Goal: Task Accomplishment & Management: Complete application form

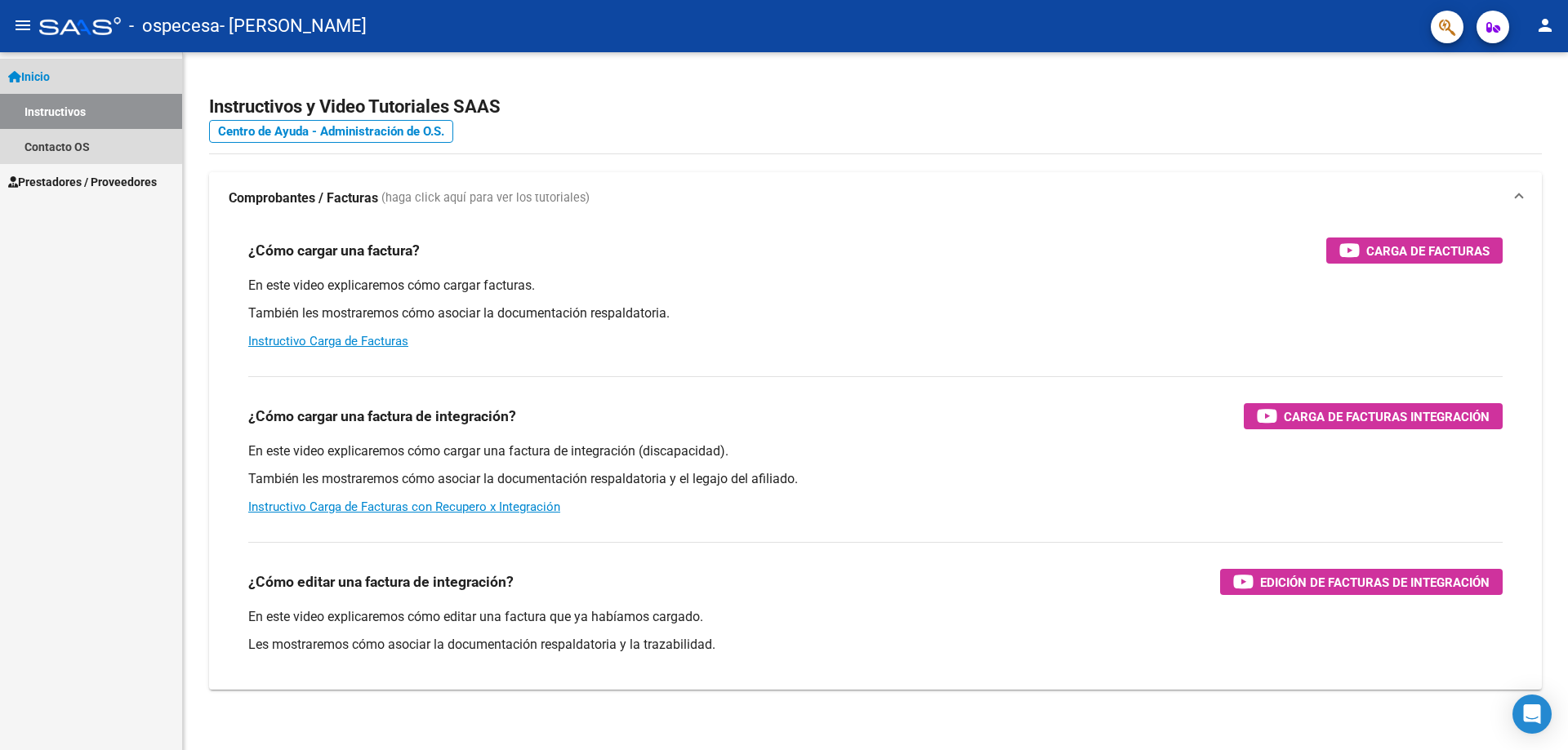
click at [63, 79] on link "Inicio" at bounding box center [91, 76] width 182 height 35
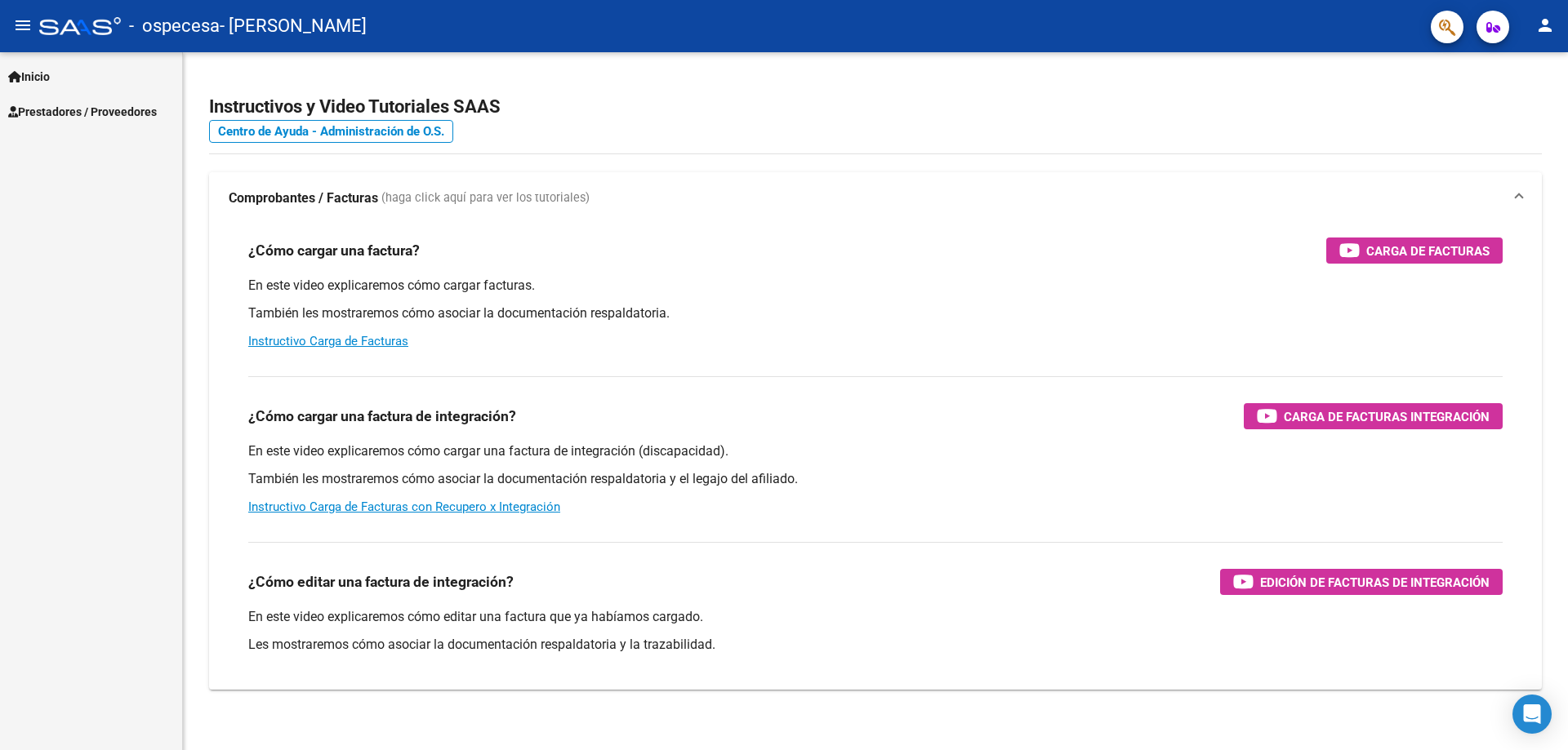
click at [50, 108] on span "Prestadores / Proveedores" at bounding box center [82, 112] width 148 height 18
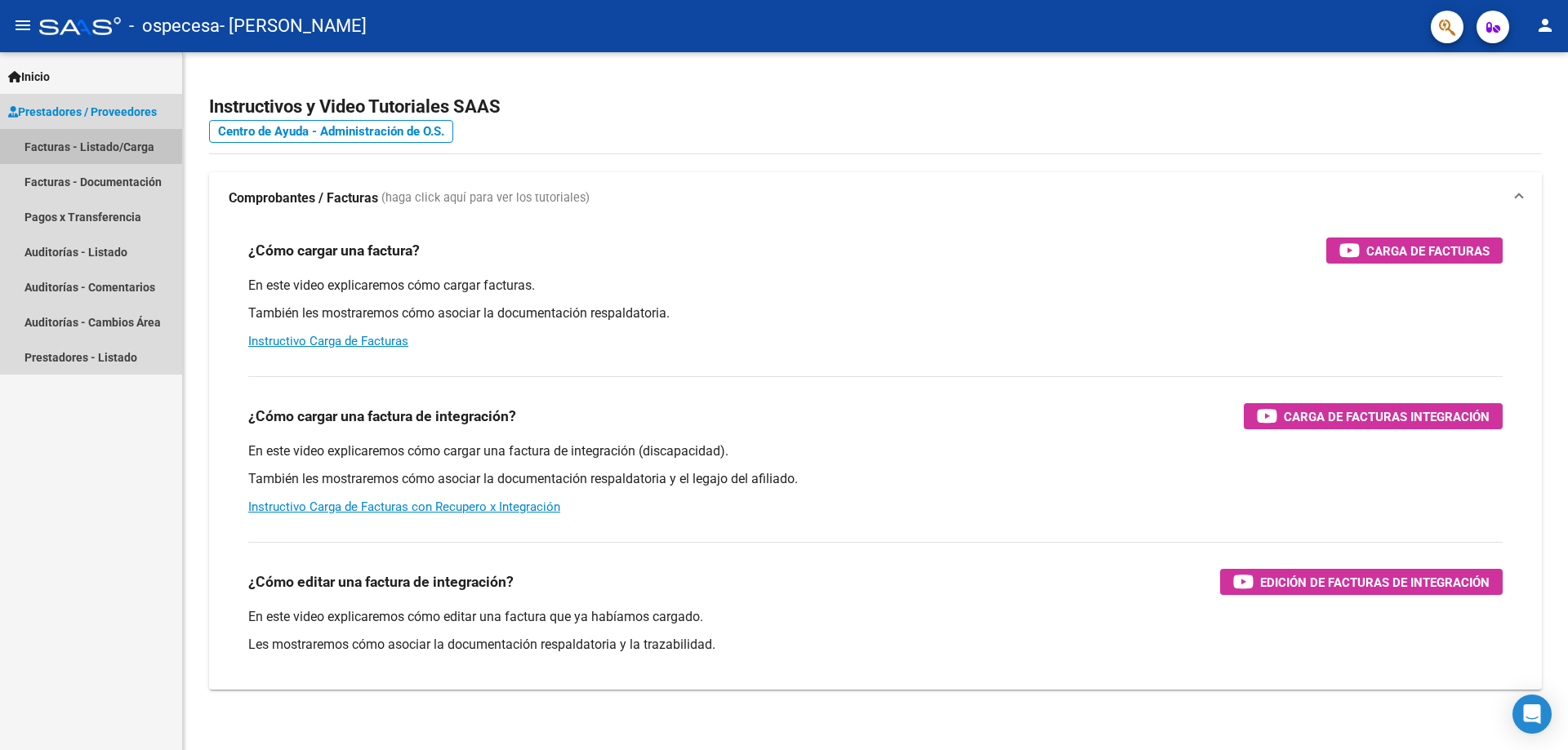
click at [49, 143] on link "Facturas - Listado/Carga" at bounding box center [91, 146] width 182 height 35
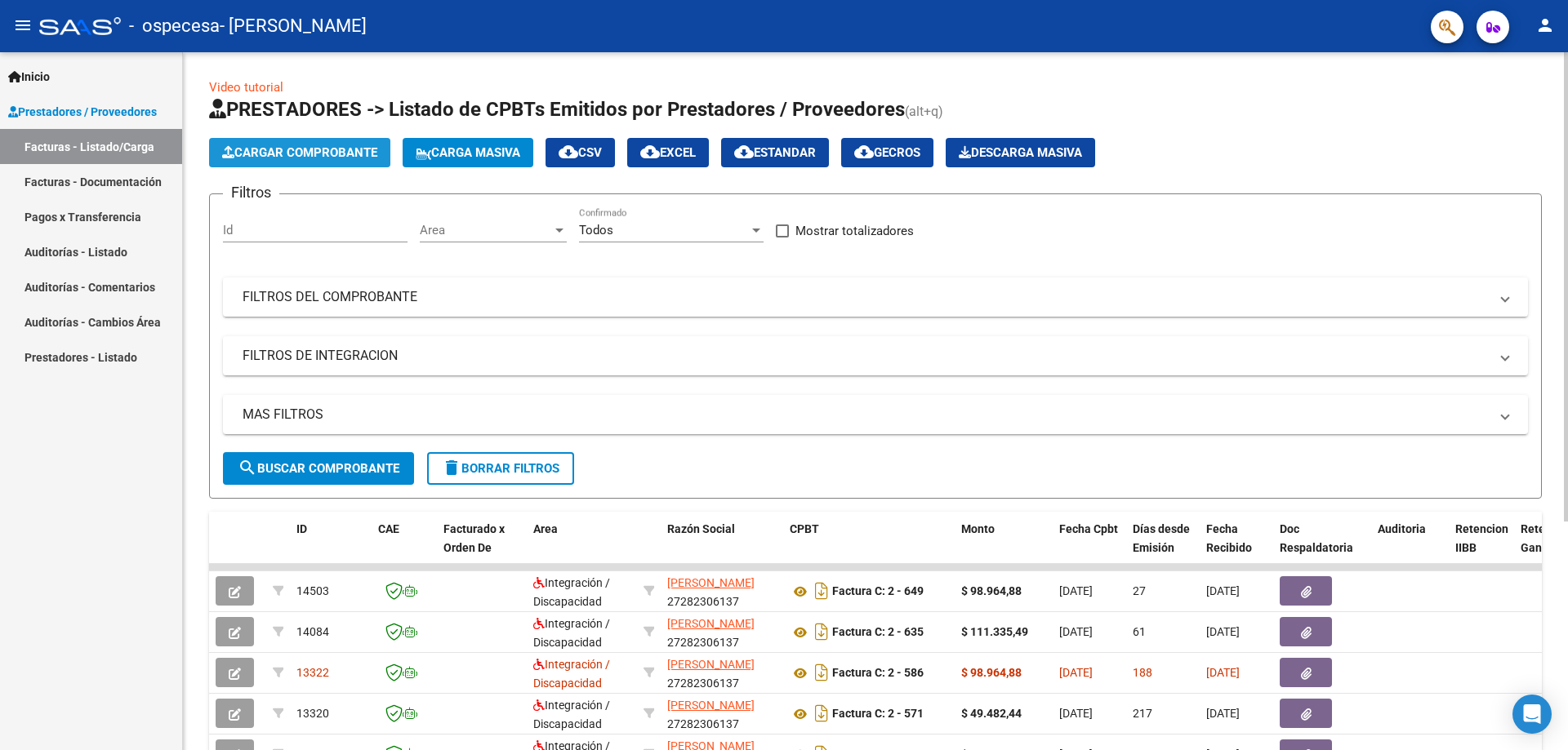
click at [319, 153] on span "Cargar Comprobante" at bounding box center [299, 152] width 155 height 14
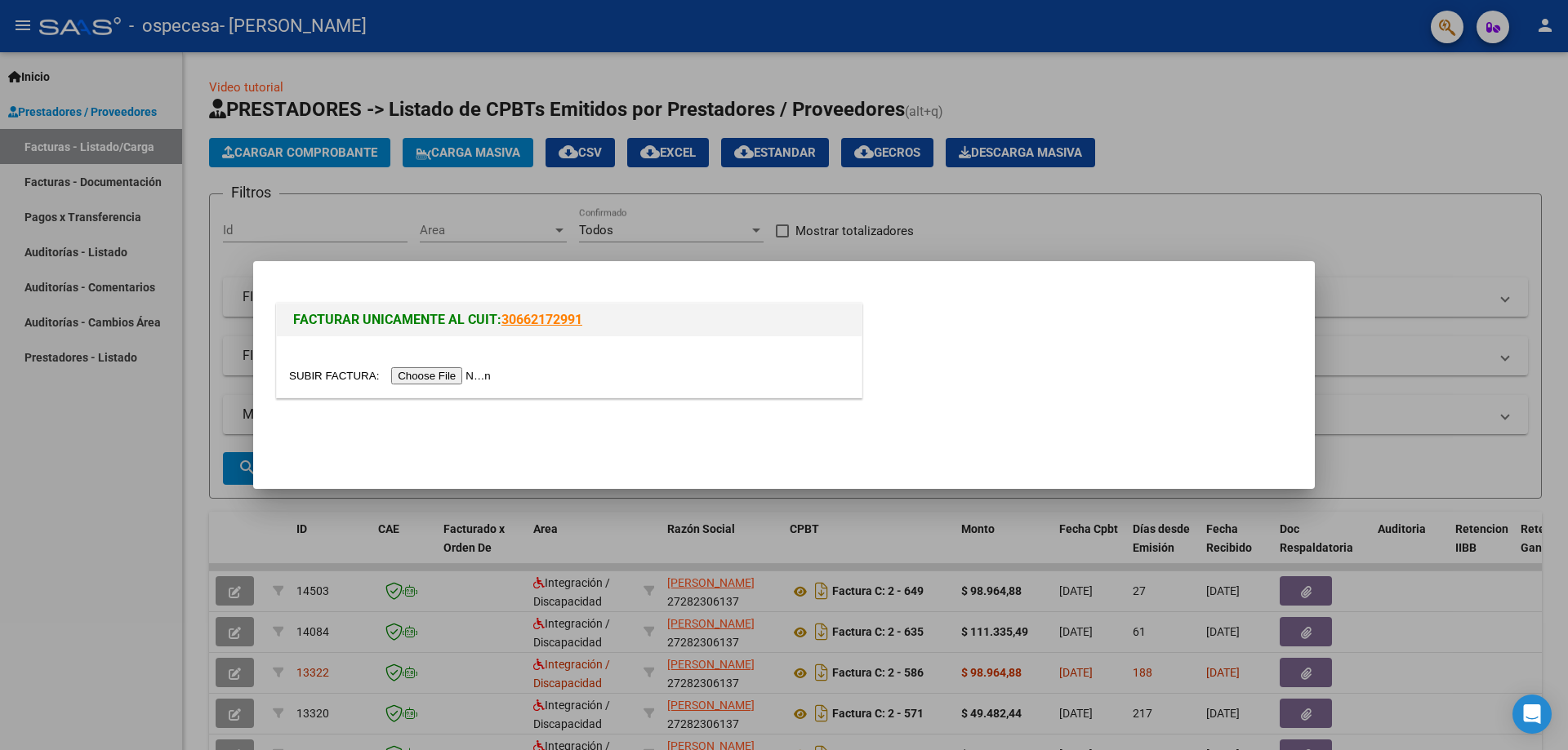
click at [433, 376] on input "file" at bounding box center [392, 376] width 207 height 17
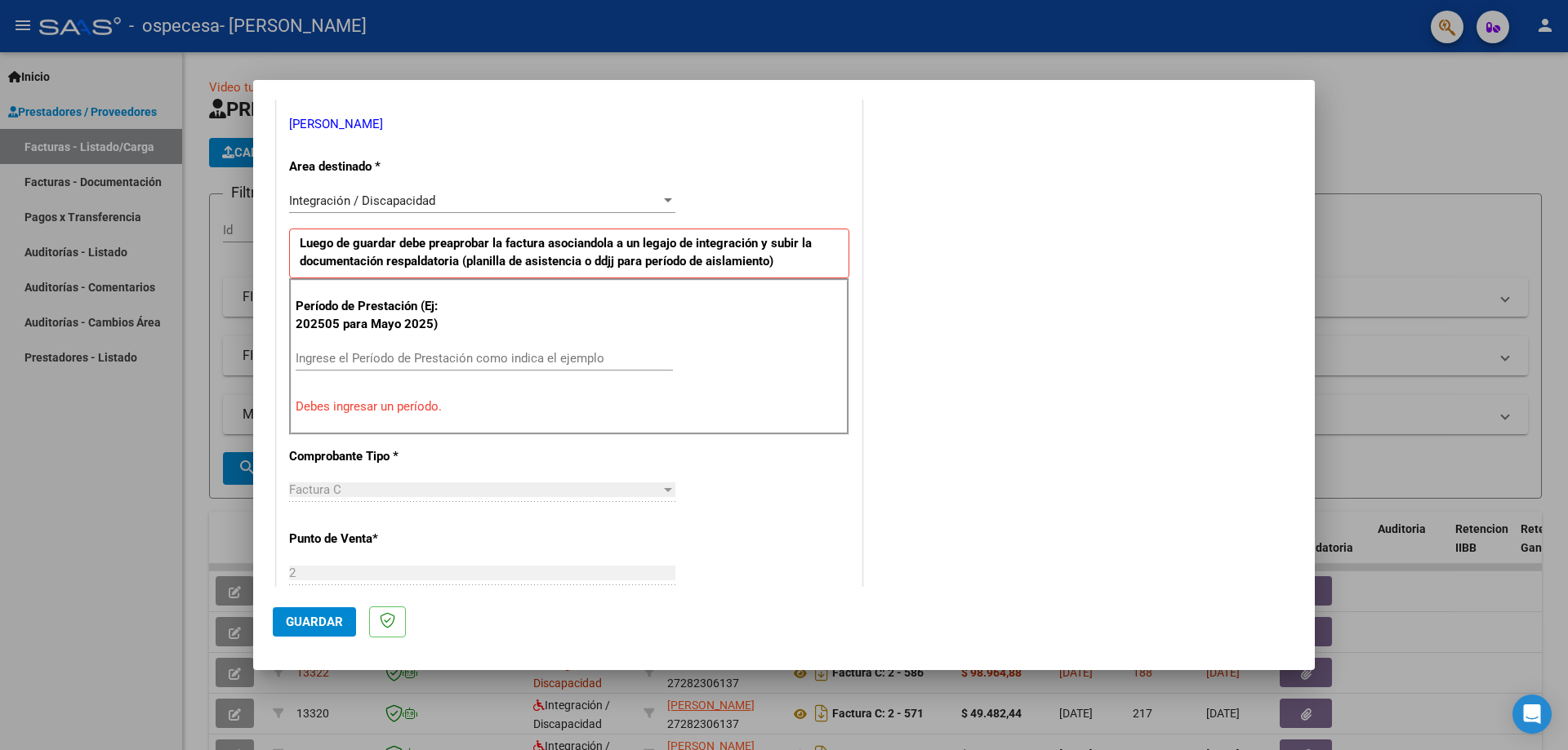
scroll to position [408, 0]
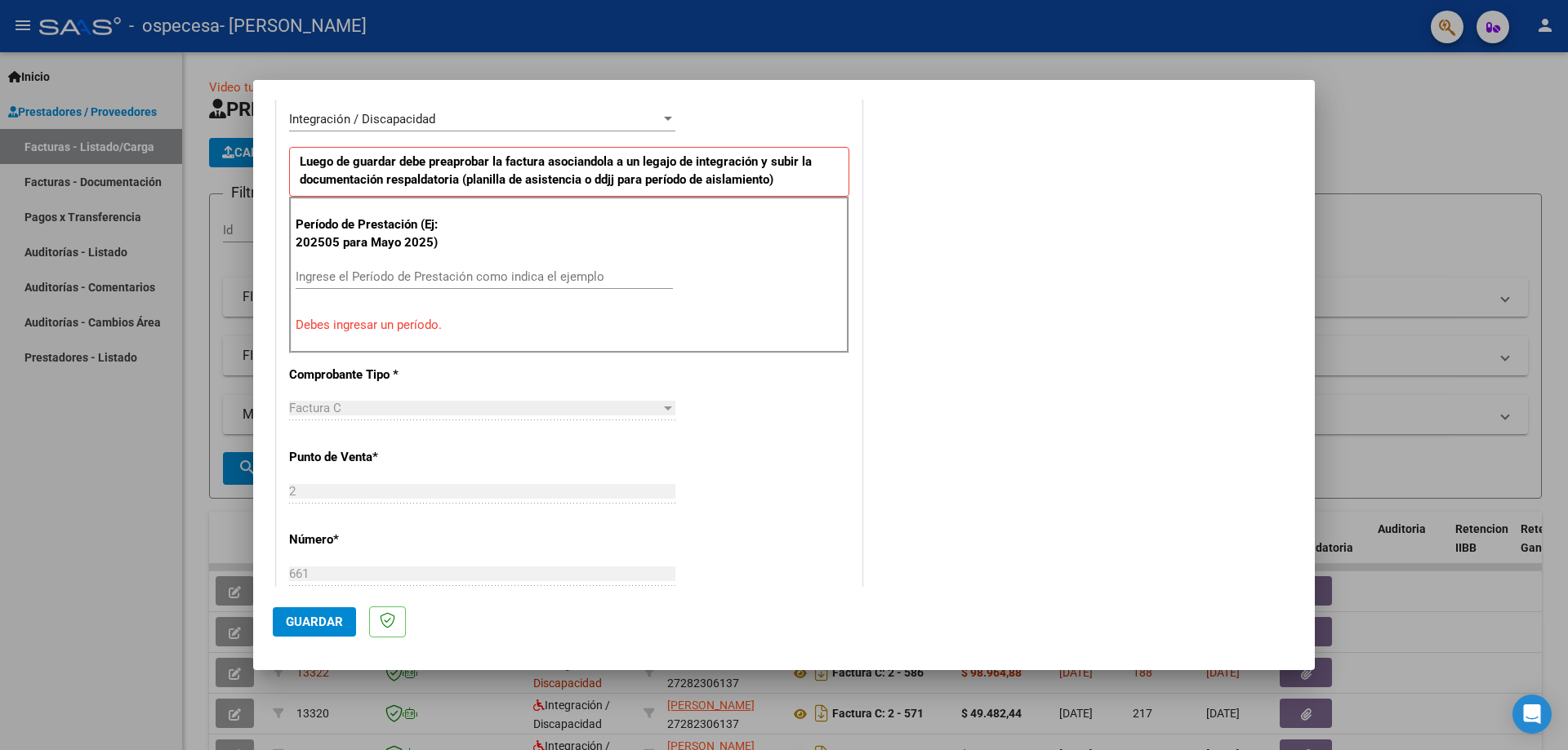
click at [378, 271] on input "Ingrese el Período de Prestación como indica el ejemplo" at bounding box center [484, 276] width 377 height 14
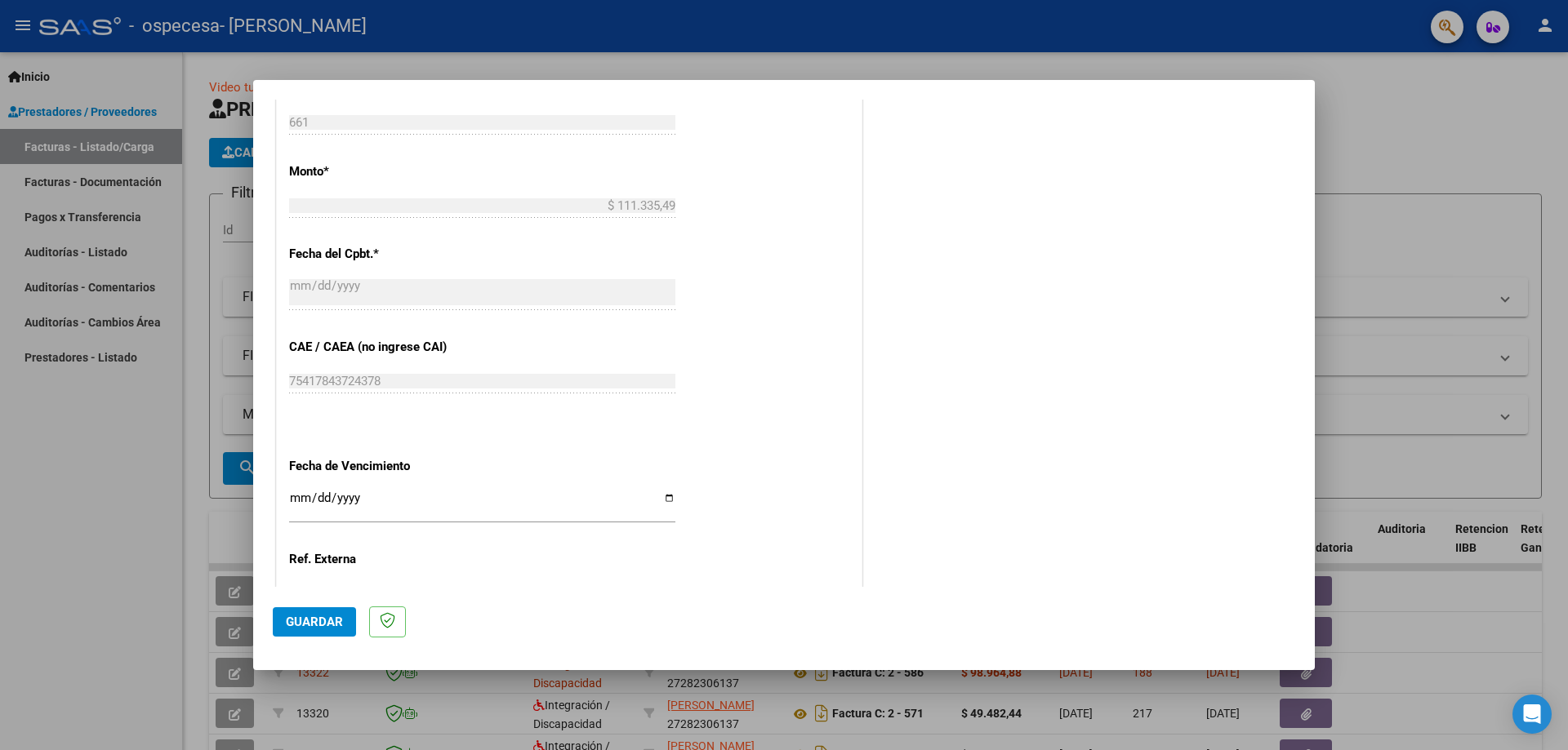
scroll to position [950, 0]
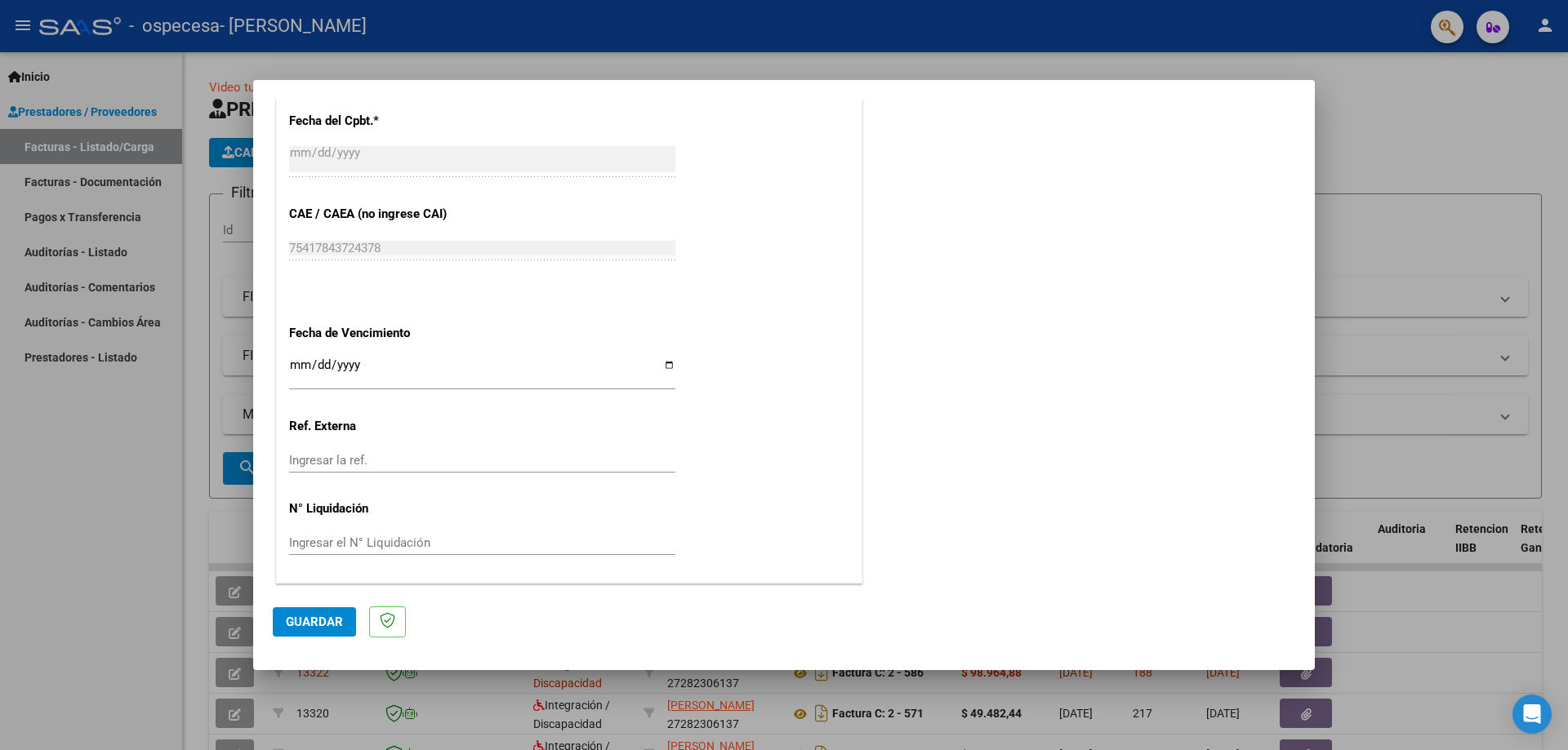
type input "202509"
click at [324, 622] on span "Guardar" at bounding box center [315, 622] width 57 height 14
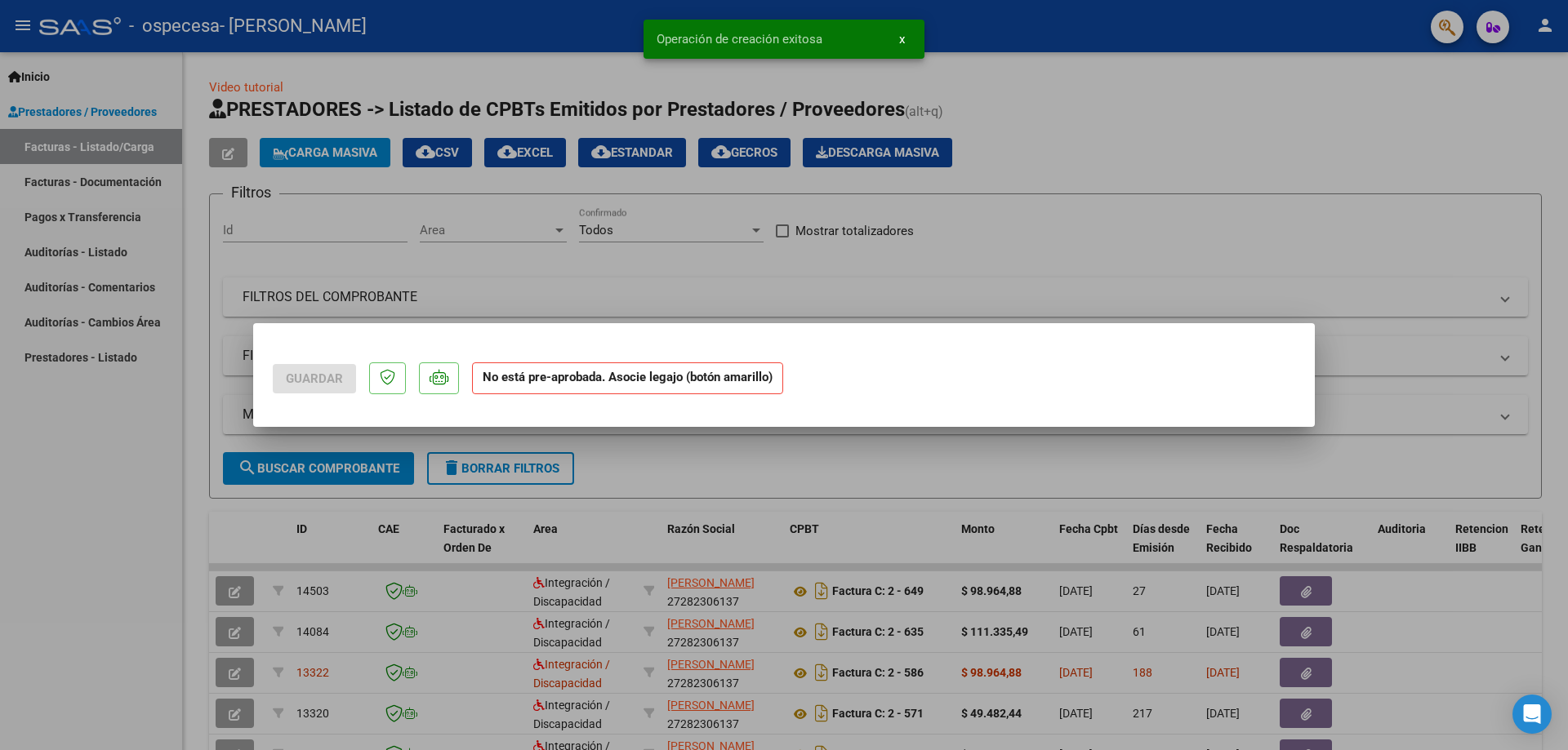
scroll to position [0, 0]
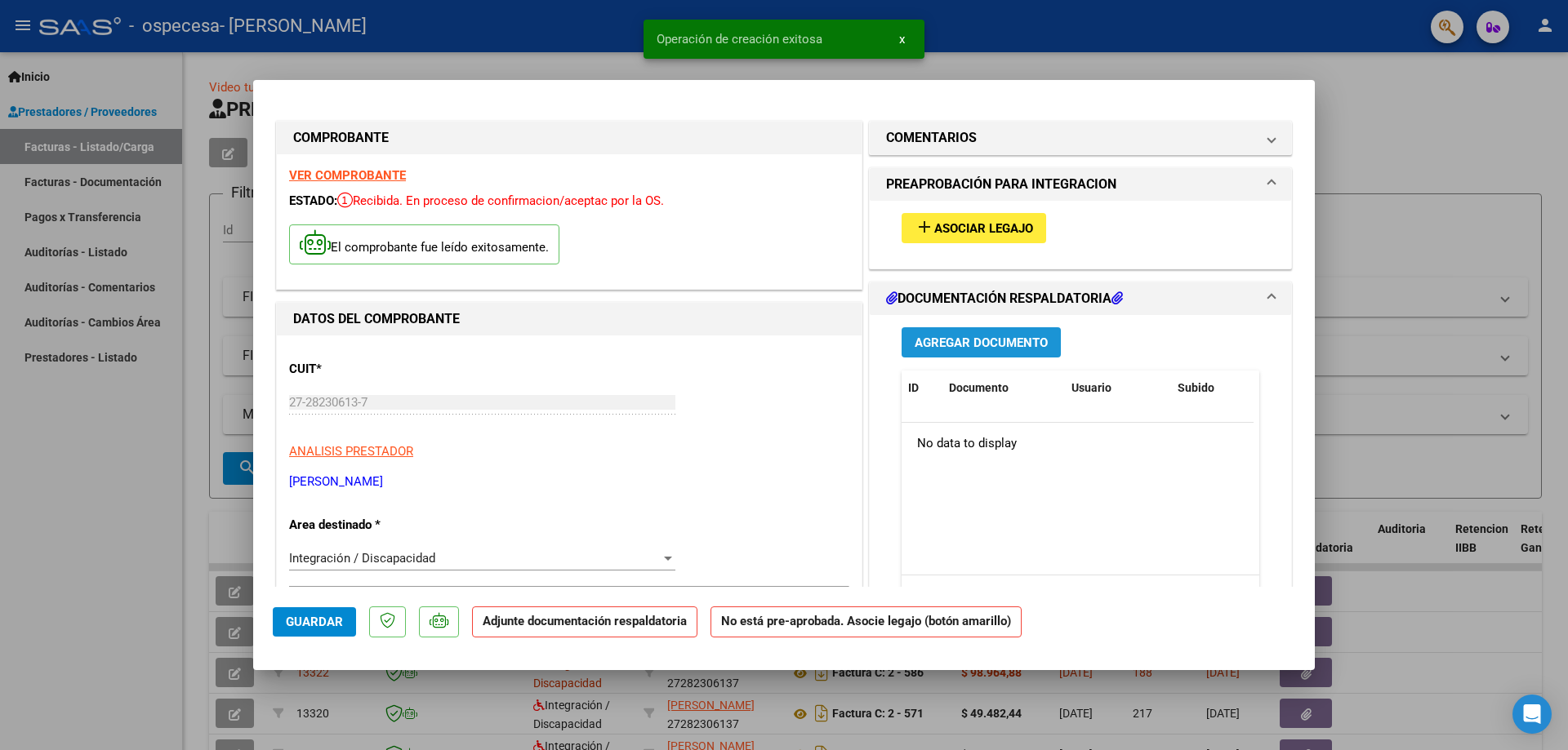
click at [957, 342] on span "Agregar Documento" at bounding box center [981, 342] width 133 height 14
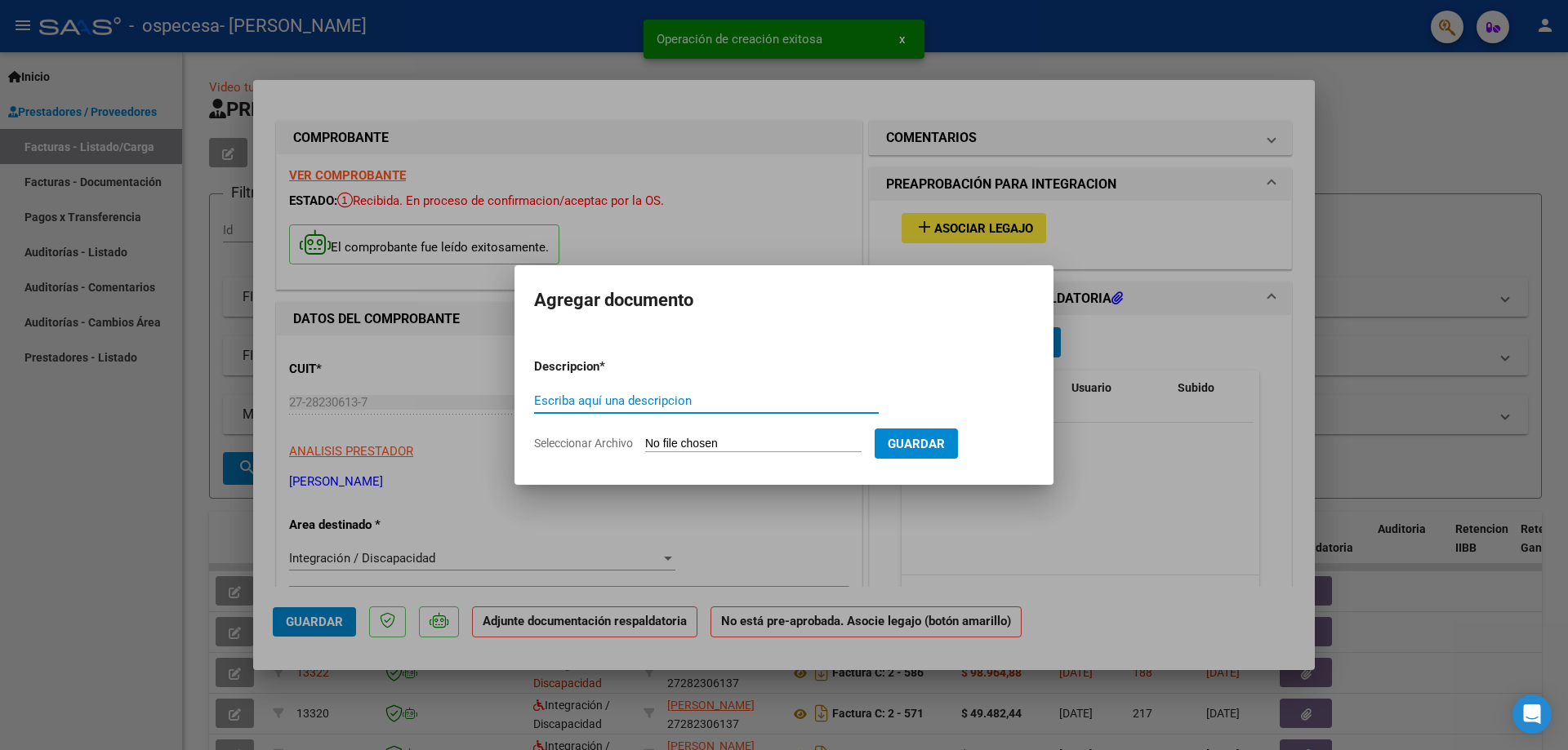
click at [632, 404] on input "Escriba aquí una descripcion" at bounding box center [706, 400] width 344 height 14
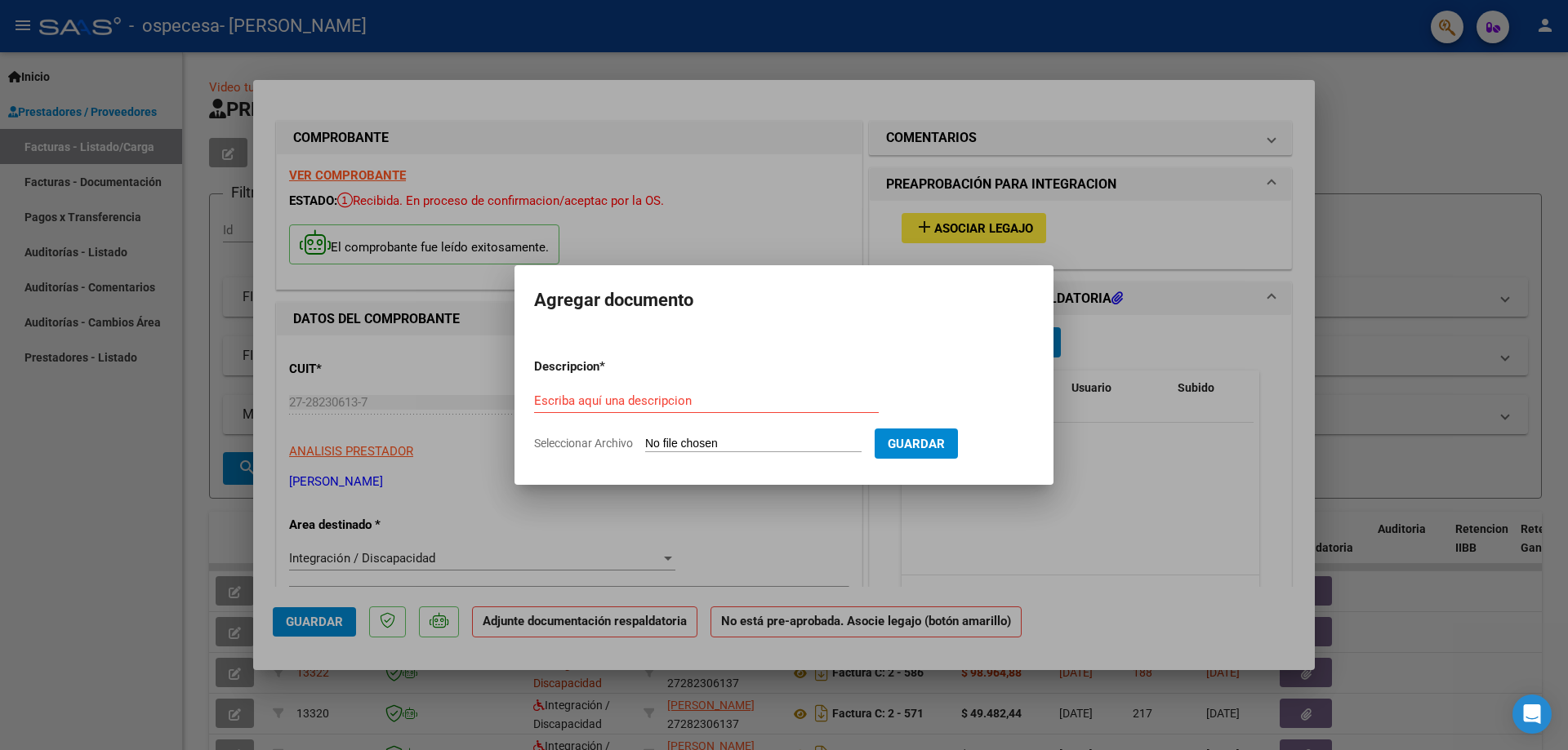
click at [686, 444] on input "Seleccionar Archivo" at bounding box center [753, 445] width 216 height 15
type input "C:\fakepath\plan asis melany cuyanao sep.pdf"
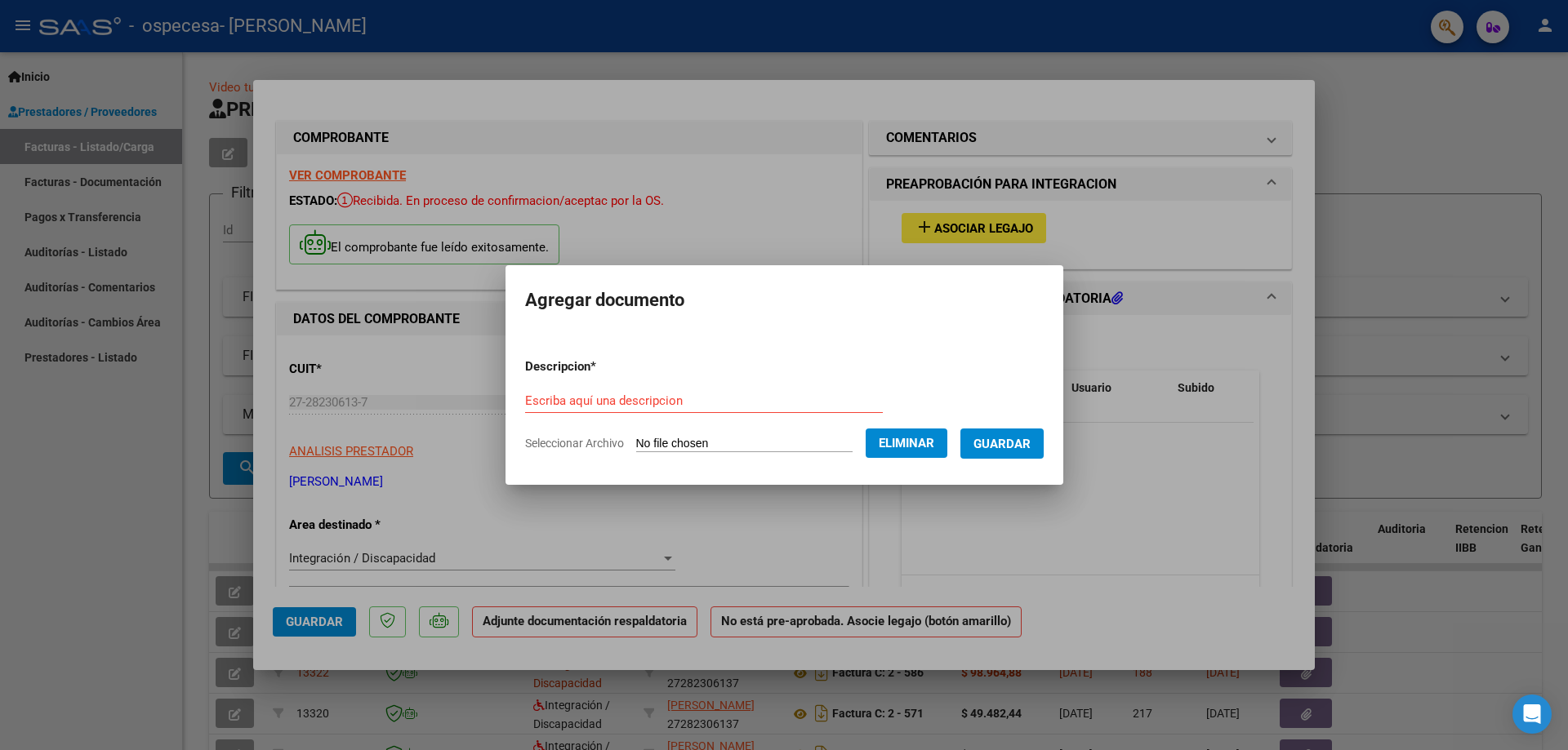
click at [645, 399] on input "Escriba aquí una descripcion" at bounding box center [704, 400] width 358 height 14
type input "planilla asistencia melany cuyanao"
click at [1018, 452] on button "Guardar" at bounding box center [1002, 444] width 83 height 31
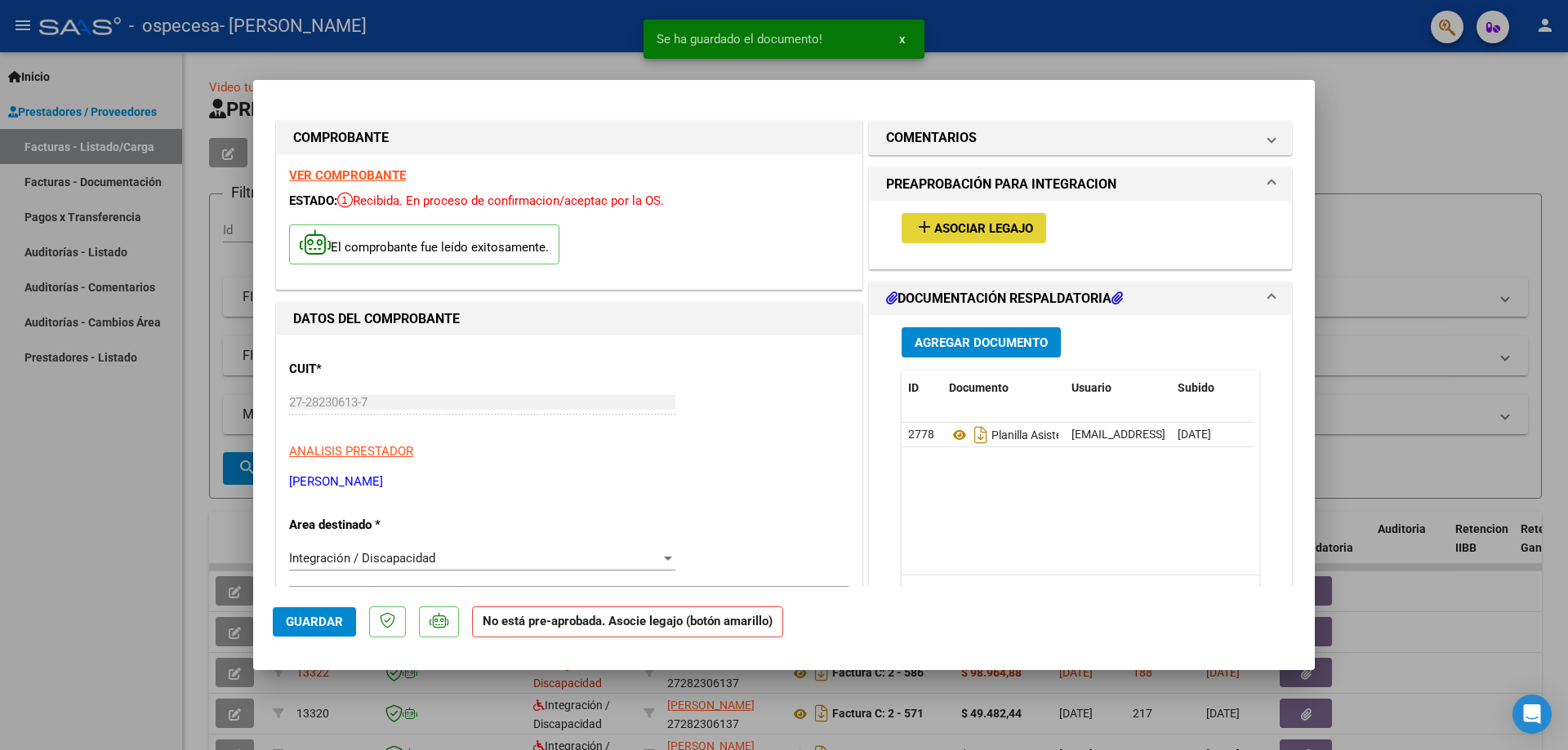
click at [987, 218] on button "add Asociar Legajo" at bounding box center [973, 229] width 144 height 31
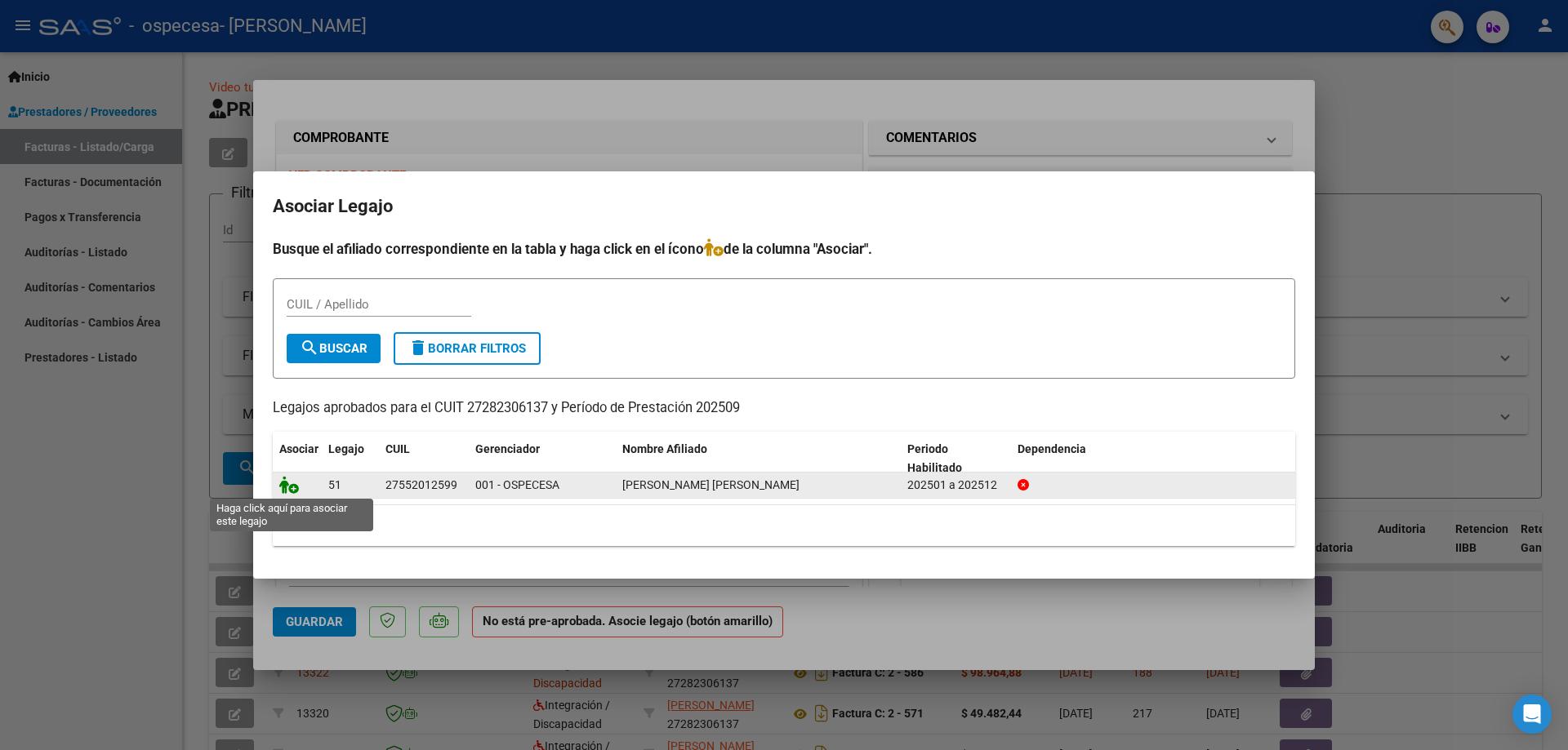
click at [284, 487] on icon at bounding box center [289, 485] width 19 height 18
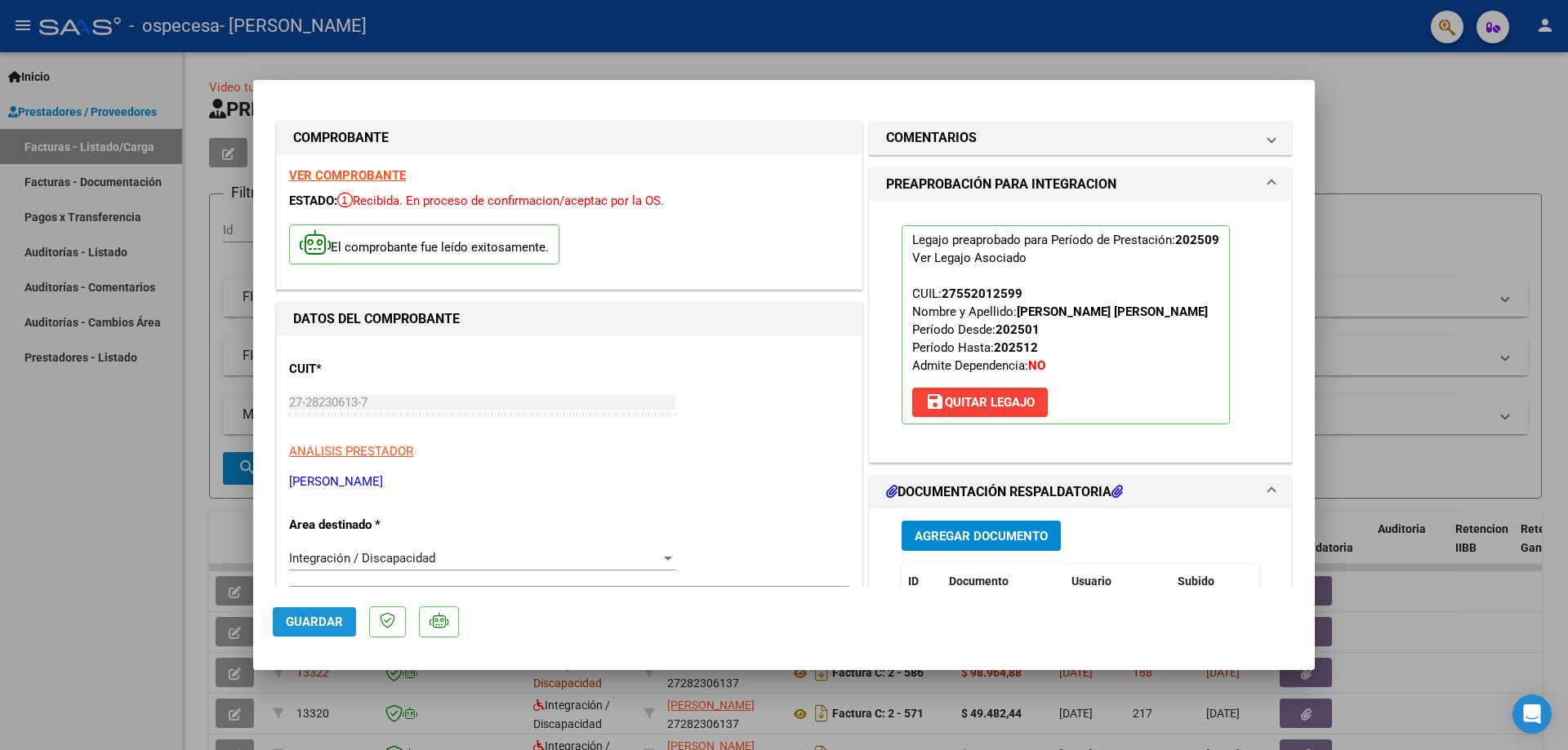
click at [315, 624] on span "Guardar" at bounding box center [315, 622] width 57 height 14
click at [729, 64] on div at bounding box center [784, 375] width 1568 height 750
type input "$ 0,00"
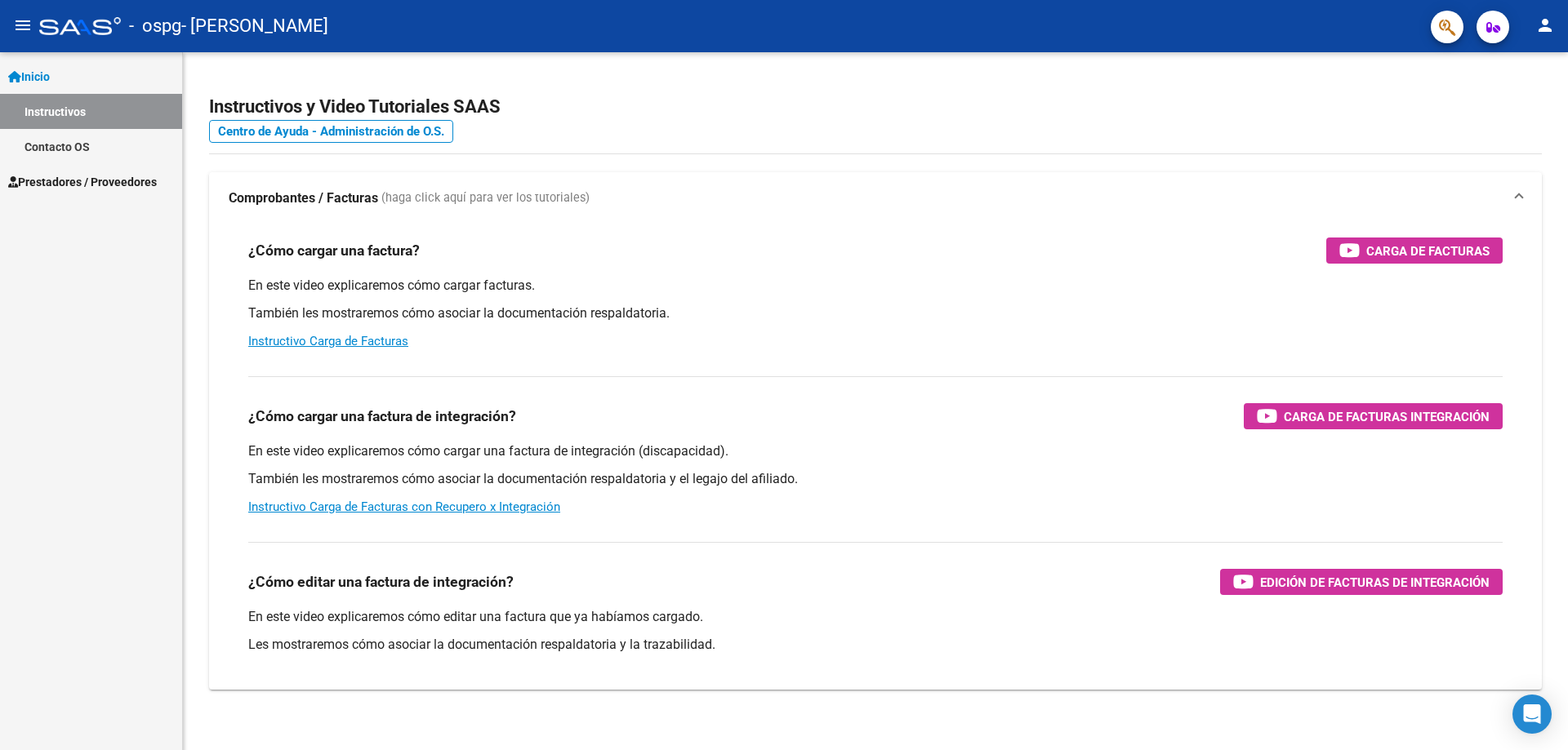
click at [38, 109] on link "Instructivos" at bounding box center [91, 111] width 182 height 35
click at [48, 80] on span "Inicio" at bounding box center [30, 77] width 42 height 18
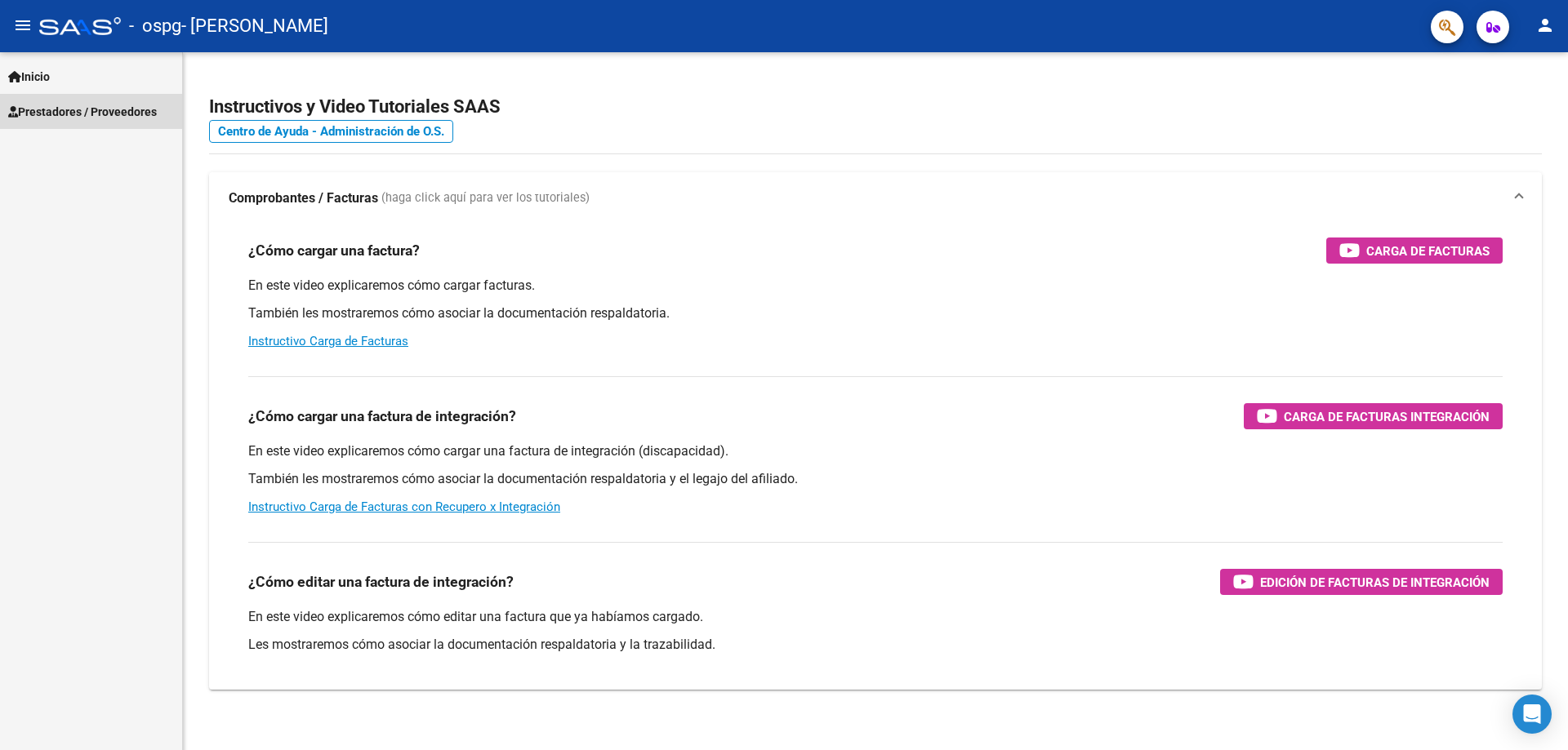
click at [31, 108] on span "Prestadores / Proveedores" at bounding box center [82, 112] width 148 height 18
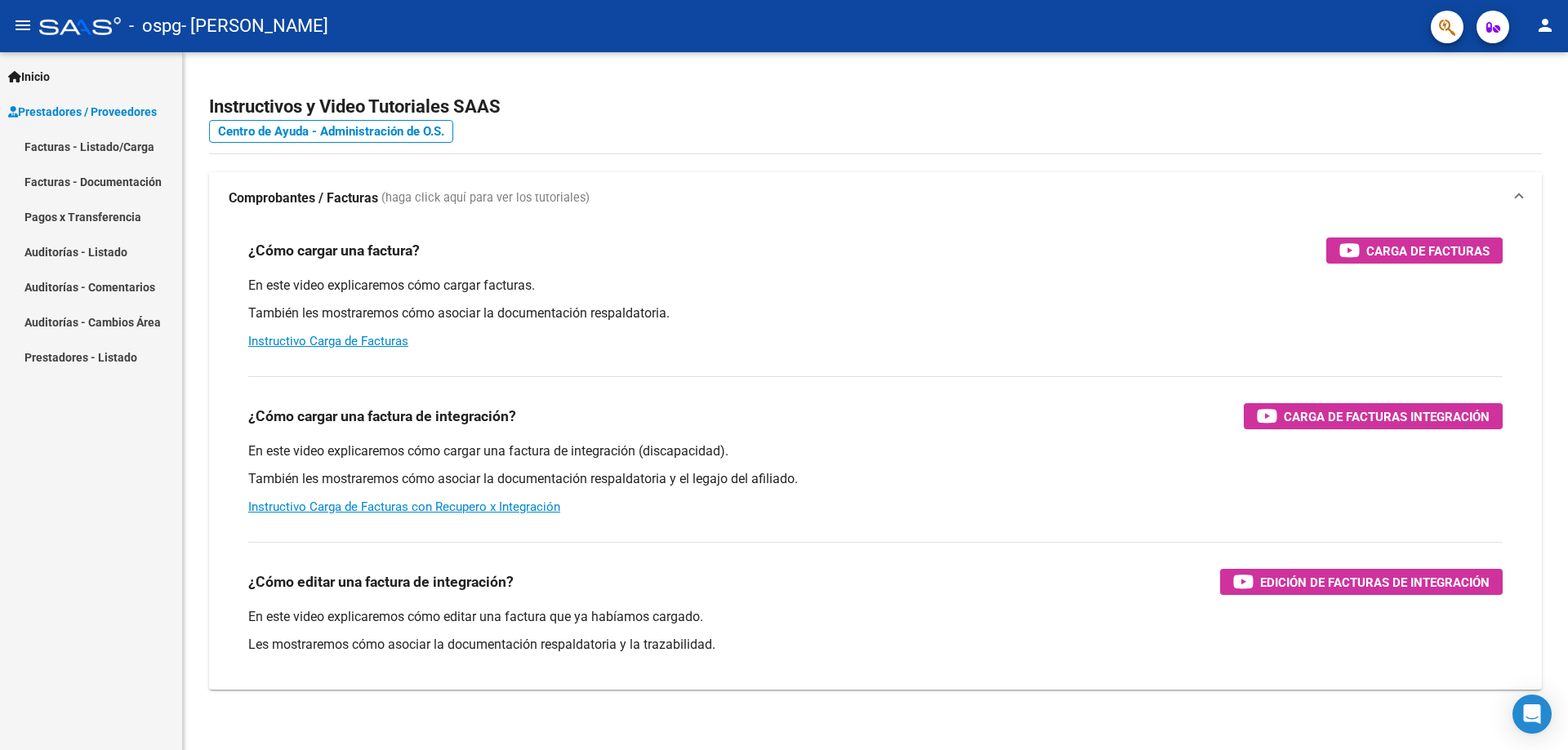
click at [38, 144] on link "Facturas - Listado/Carga" at bounding box center [91, 146] width 182 height 35
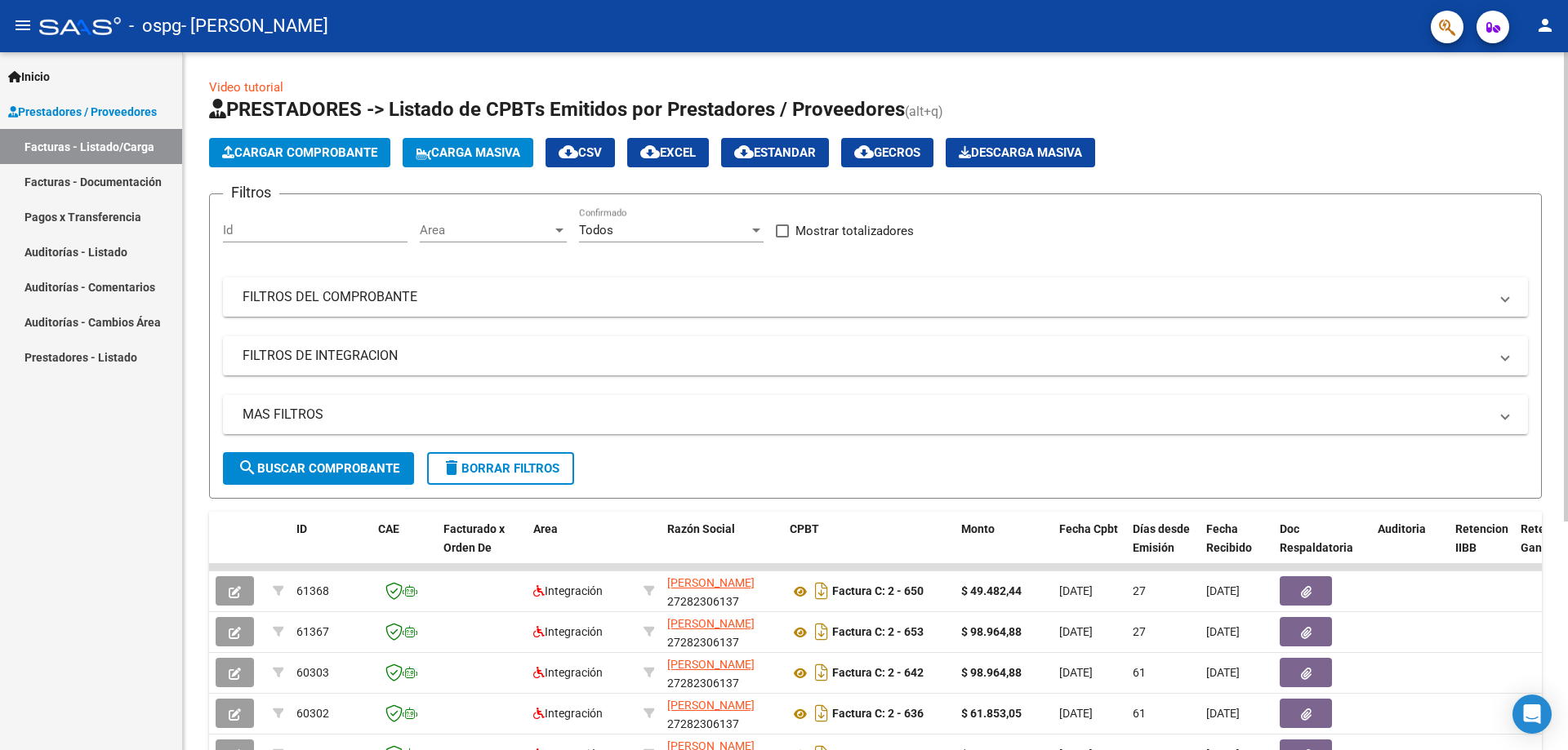
click at [309, 153] on span "Cargar Comprobante" at bounding box center [299, 152] width 155 height 14
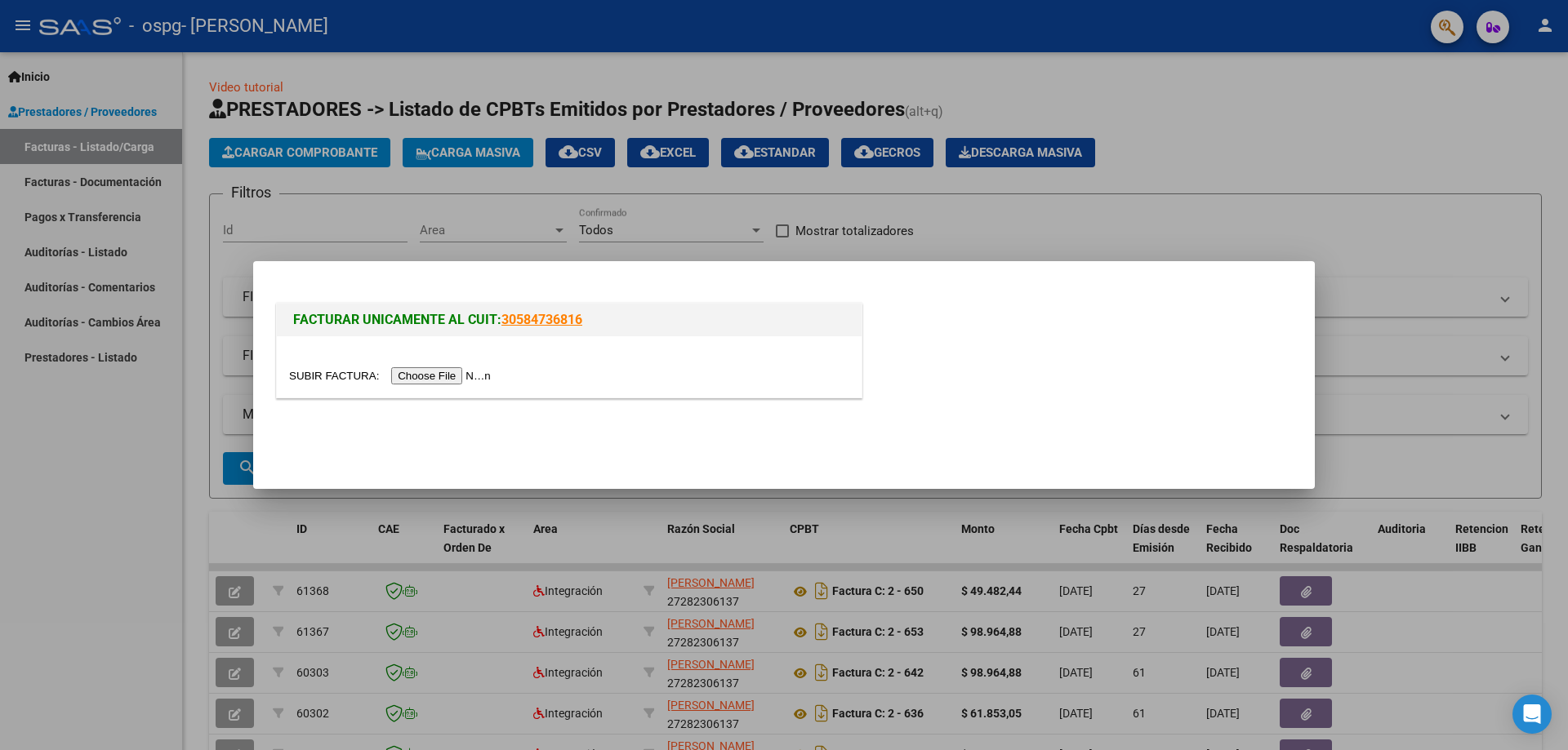
click at [435, 374] on input "file" at bounding box center [392, 376] width 207 height 17
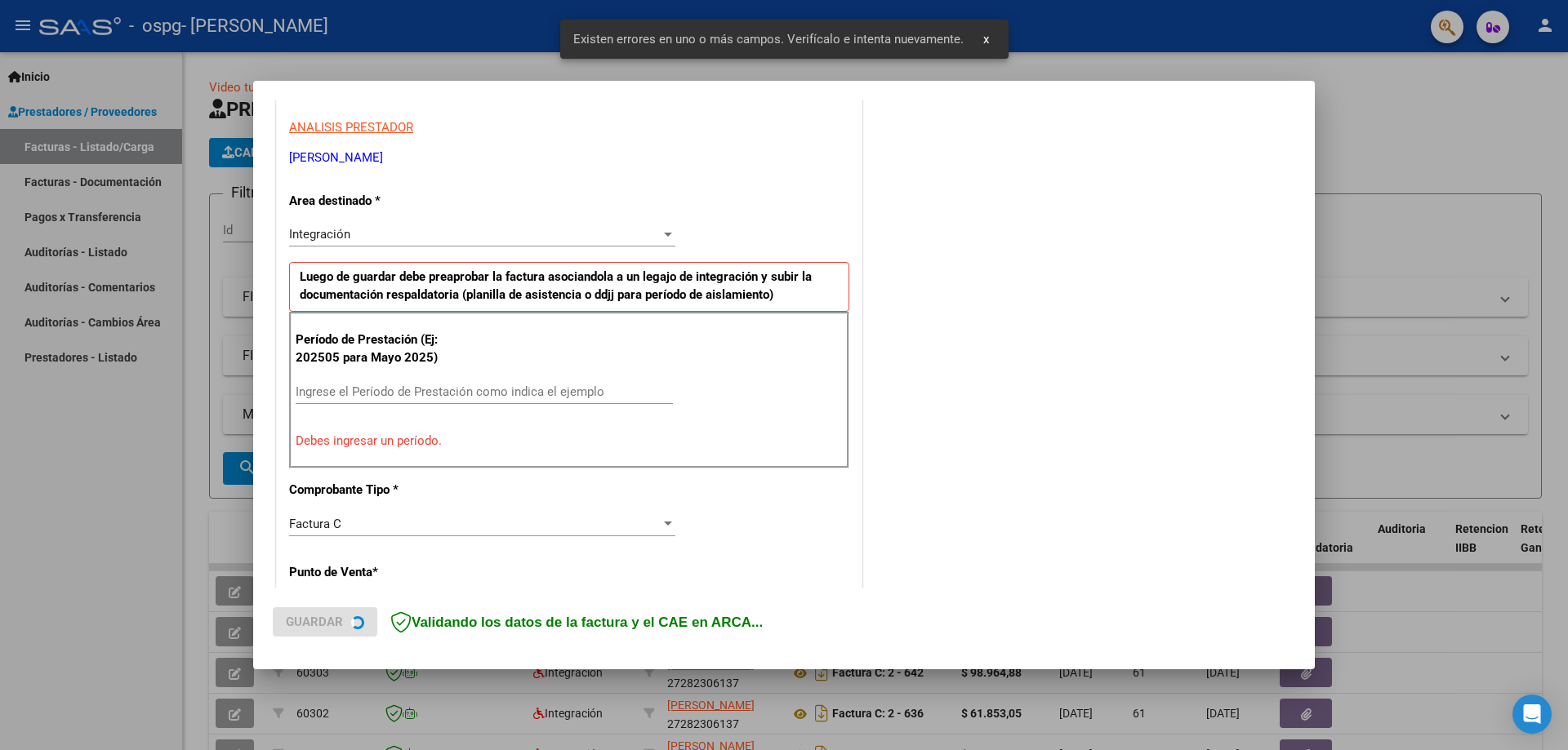
scroll to position [376, 0]
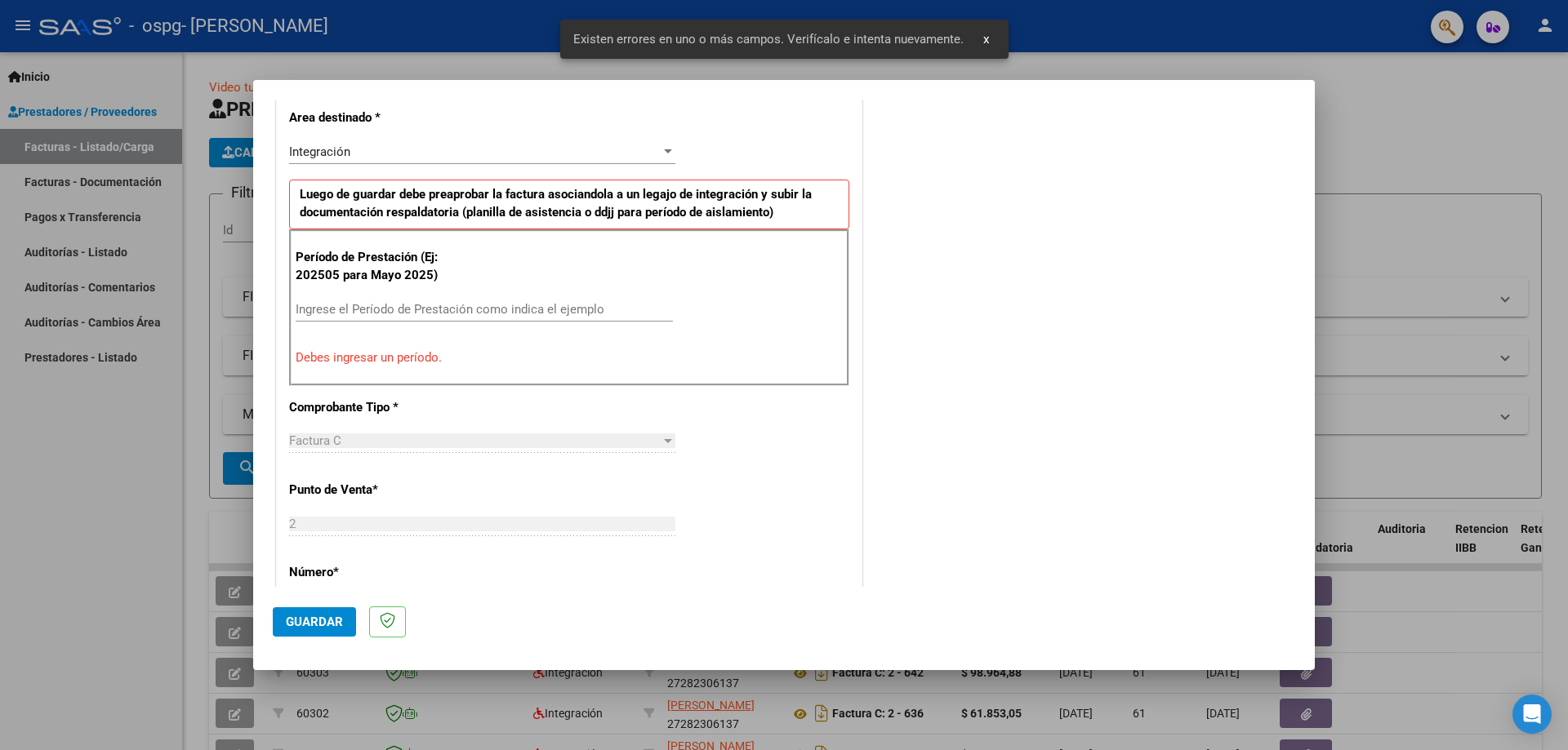
click at [371, 311] on input "Ingrese el Período de Prestación como indica el ejemplo" at bounding box center [484, 309] width 377 height 14
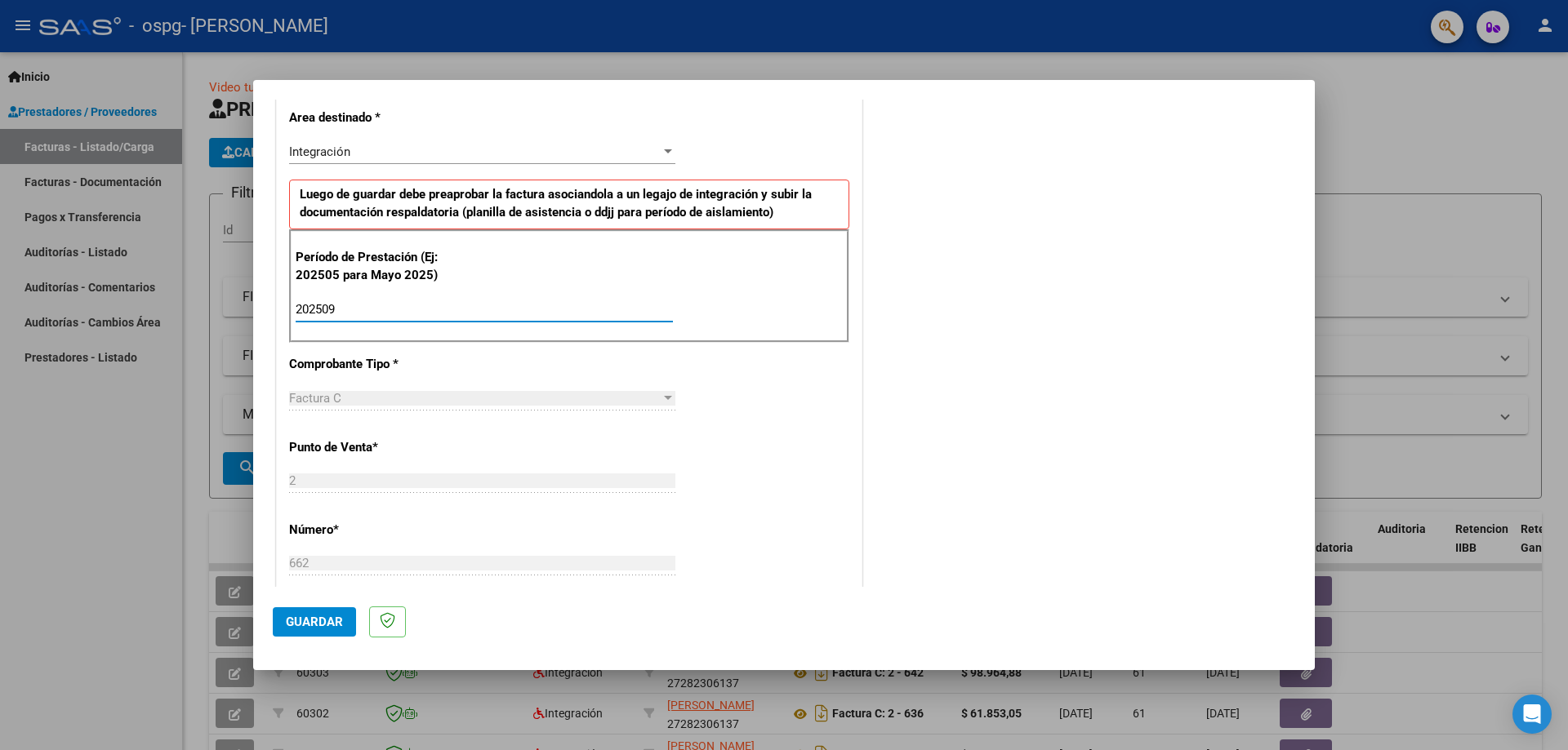
type input "202509"
click at [320, 620] on span "Guardar" at bounding box center [315, 622] width 57 height 14
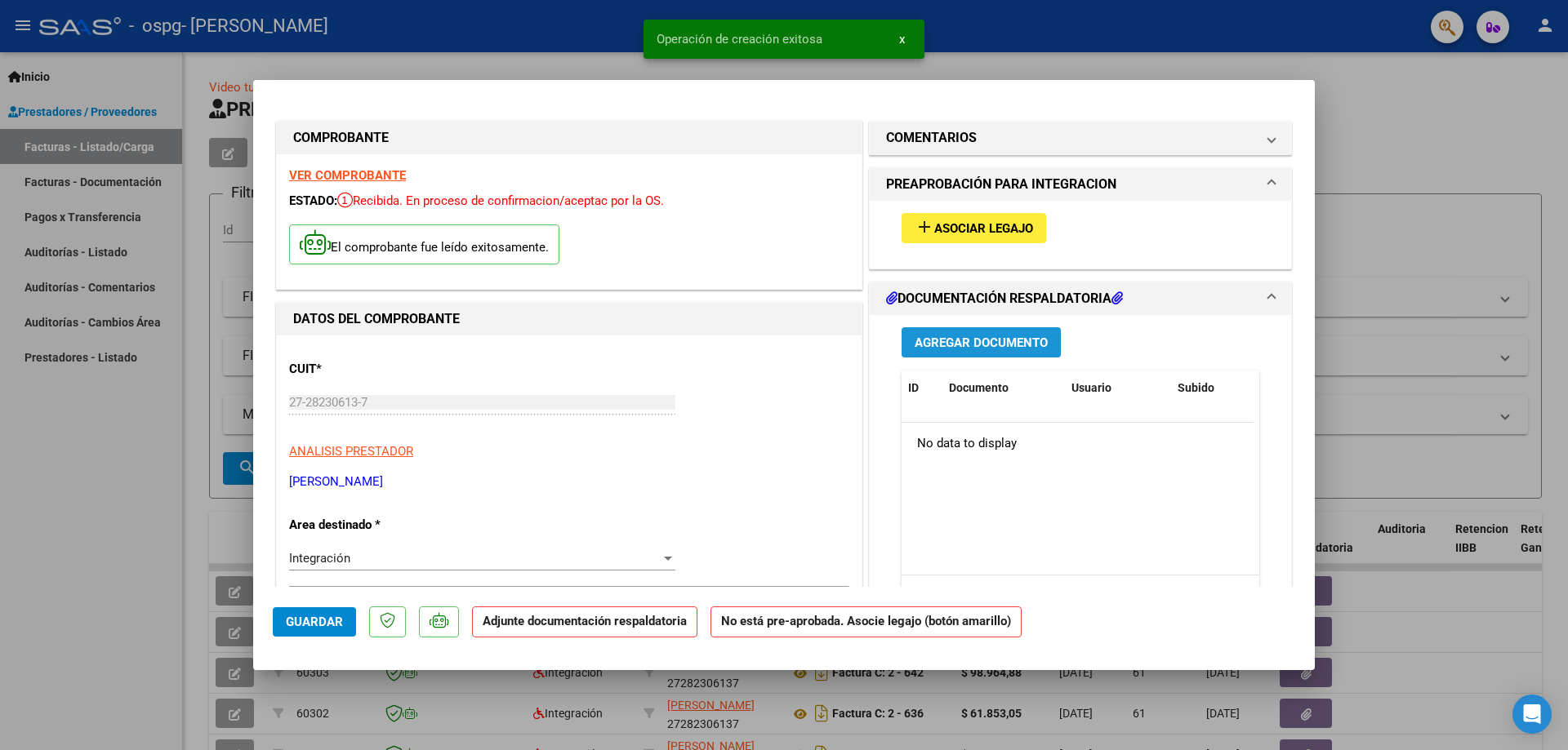
click at [939, 340] on span "Agregar Documento" at bounding box center [981, 342] width 133 height 14
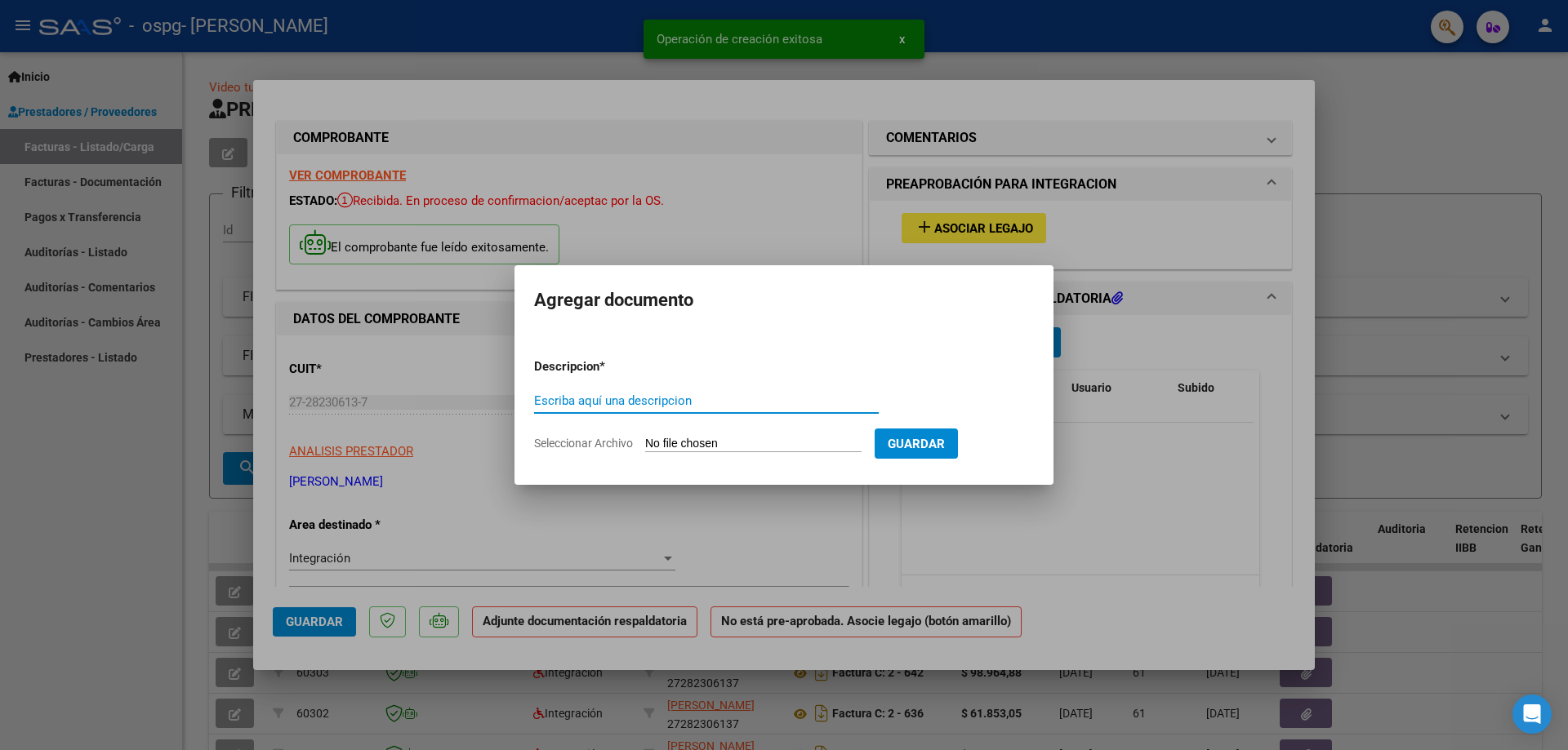
click at [715, 443] on input "Seleccionar Archivo" at bounding box center [753, 445] width 216 height 15
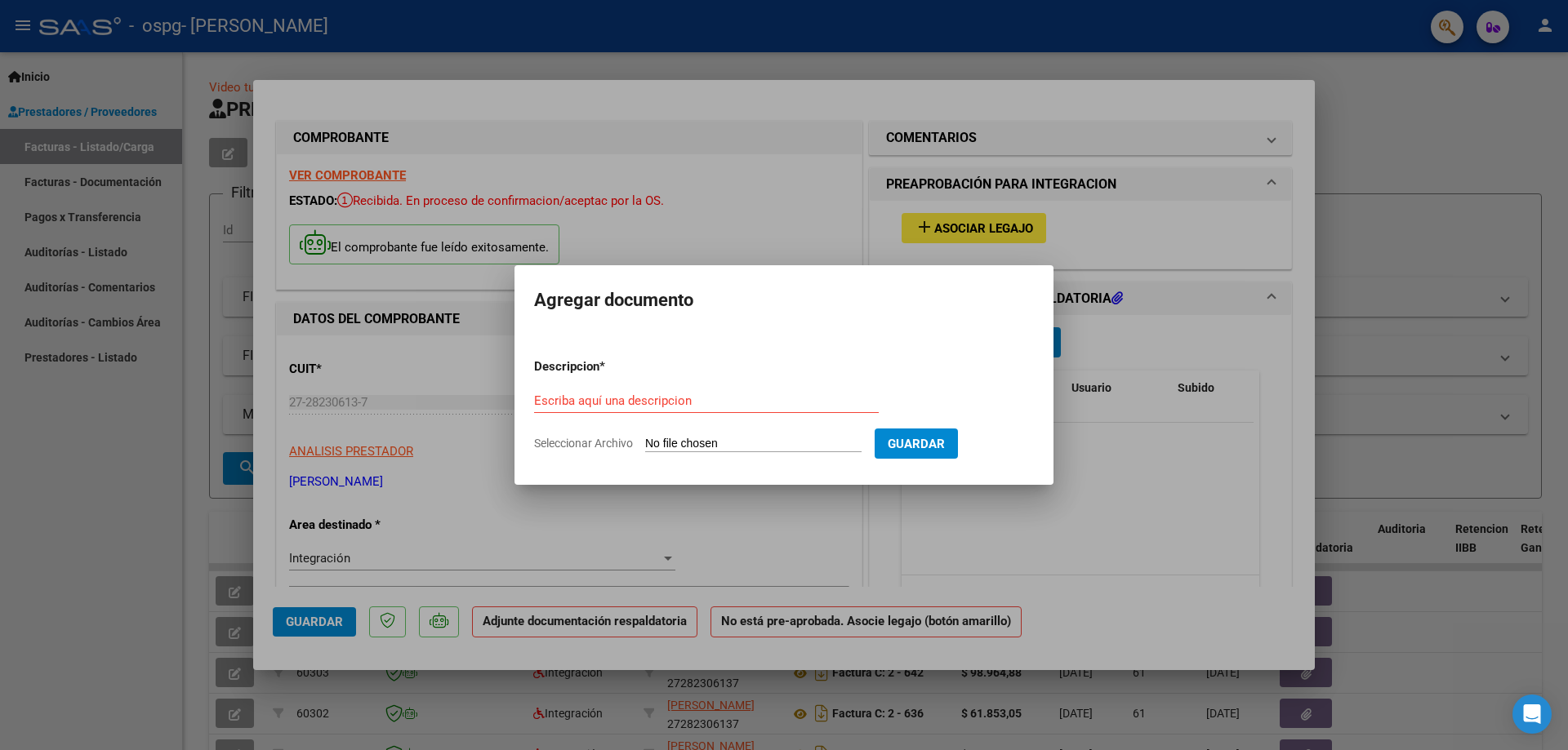
type input "C:\fakepath\plan asis [PERSON_NAME] sept.pdf"
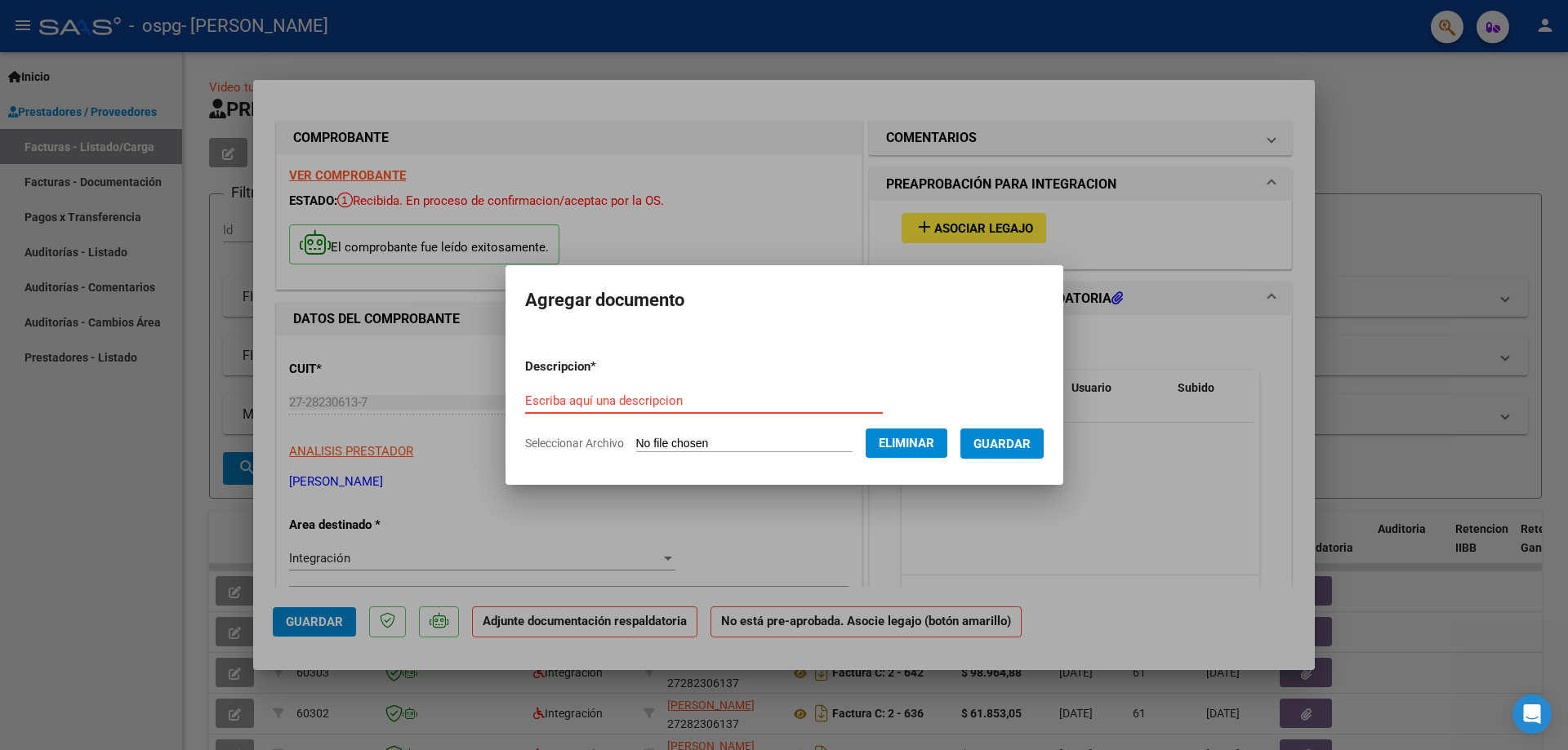
click at [608, 396] on input "Escriba aquí una descripcion" at bounding box center [704, 400] width 358 height 14
type input "aistencia [PERSON_NAME]"
click at [1030, 444] on span "Guardar" at bounding box center [1002, 444] width 57 height 14
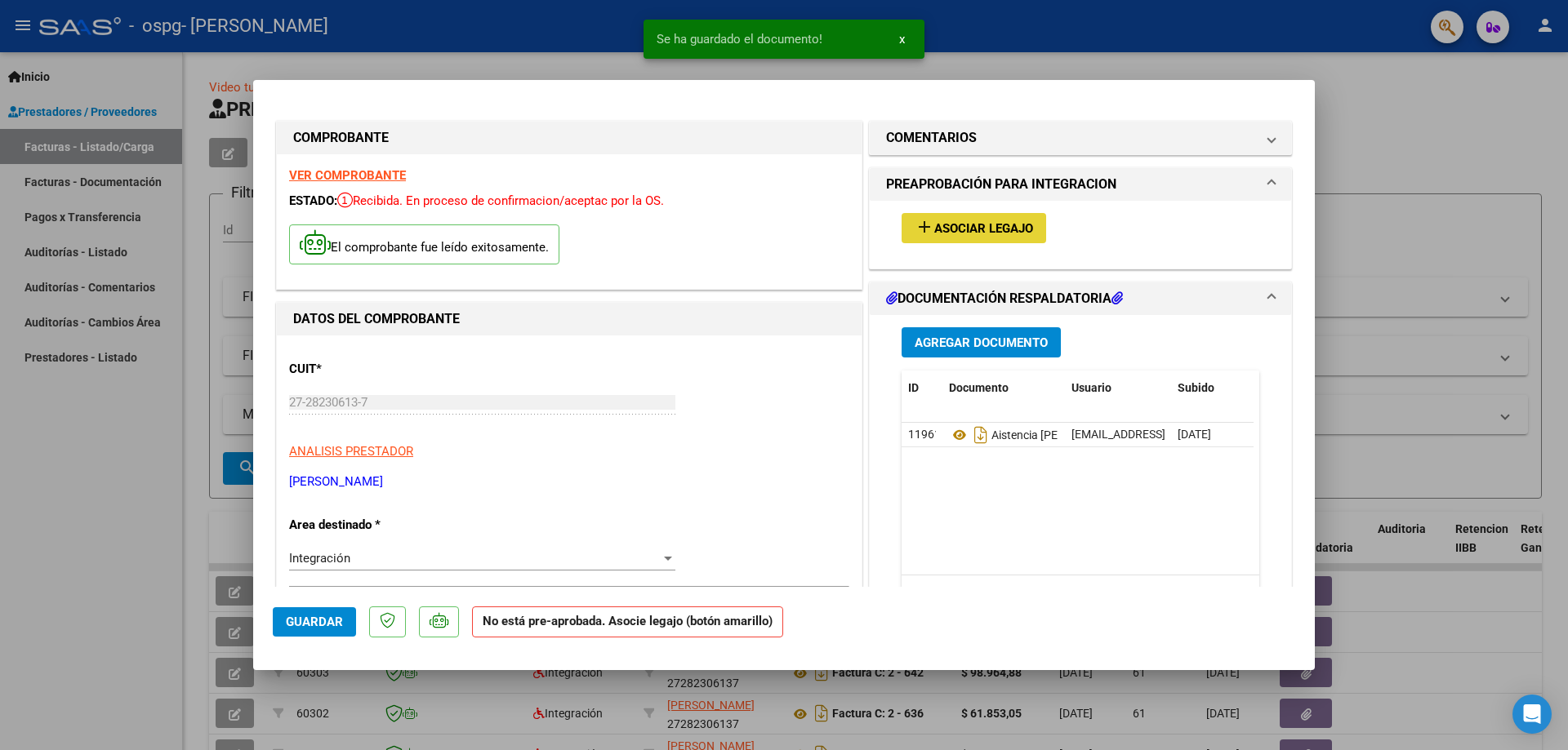
click at [962, 234] on span "Asociar Legajo" at bounding box center [983, 228] width 99 height 14
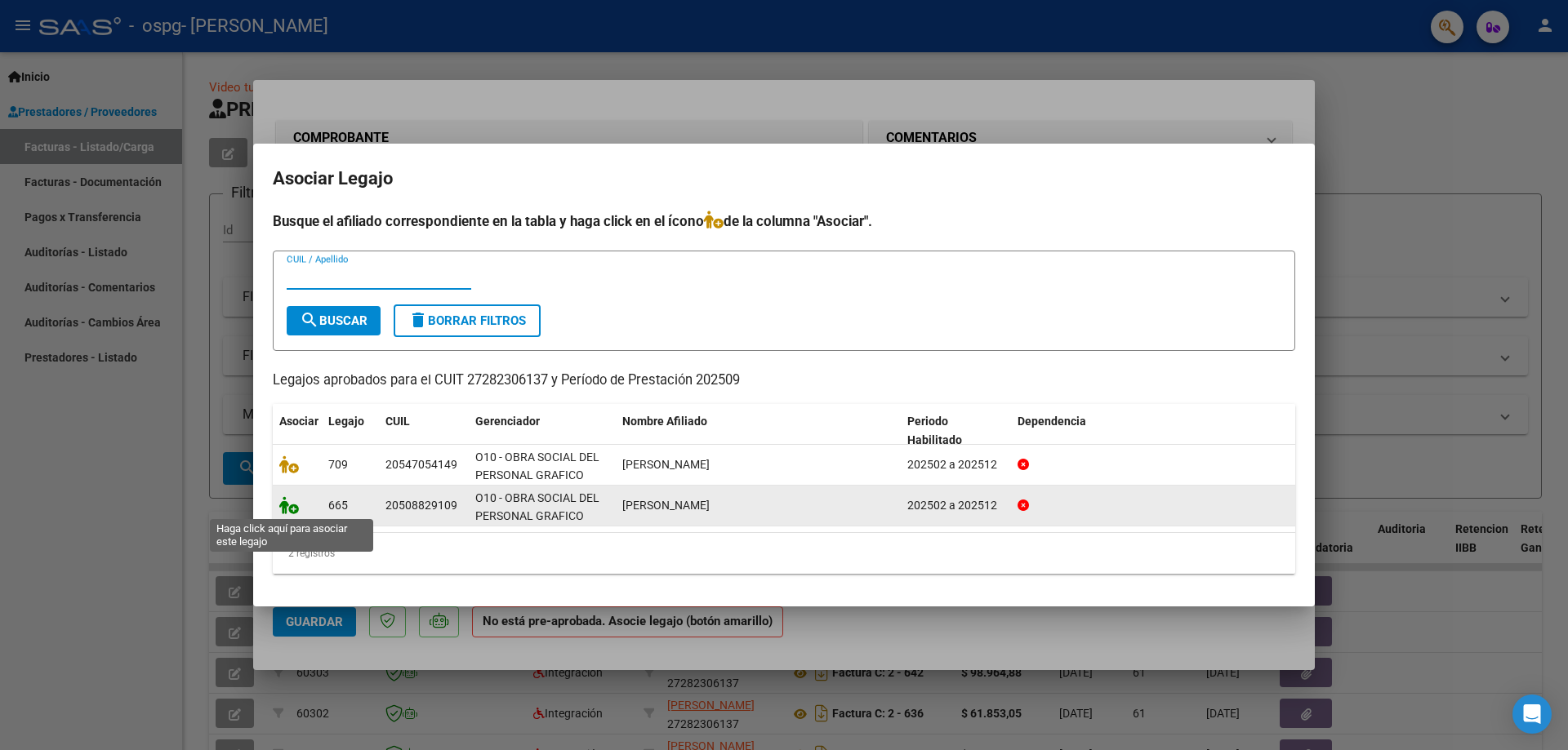
click at [284, 505] on icon at bounding box center [289, 505] width 19 height 18
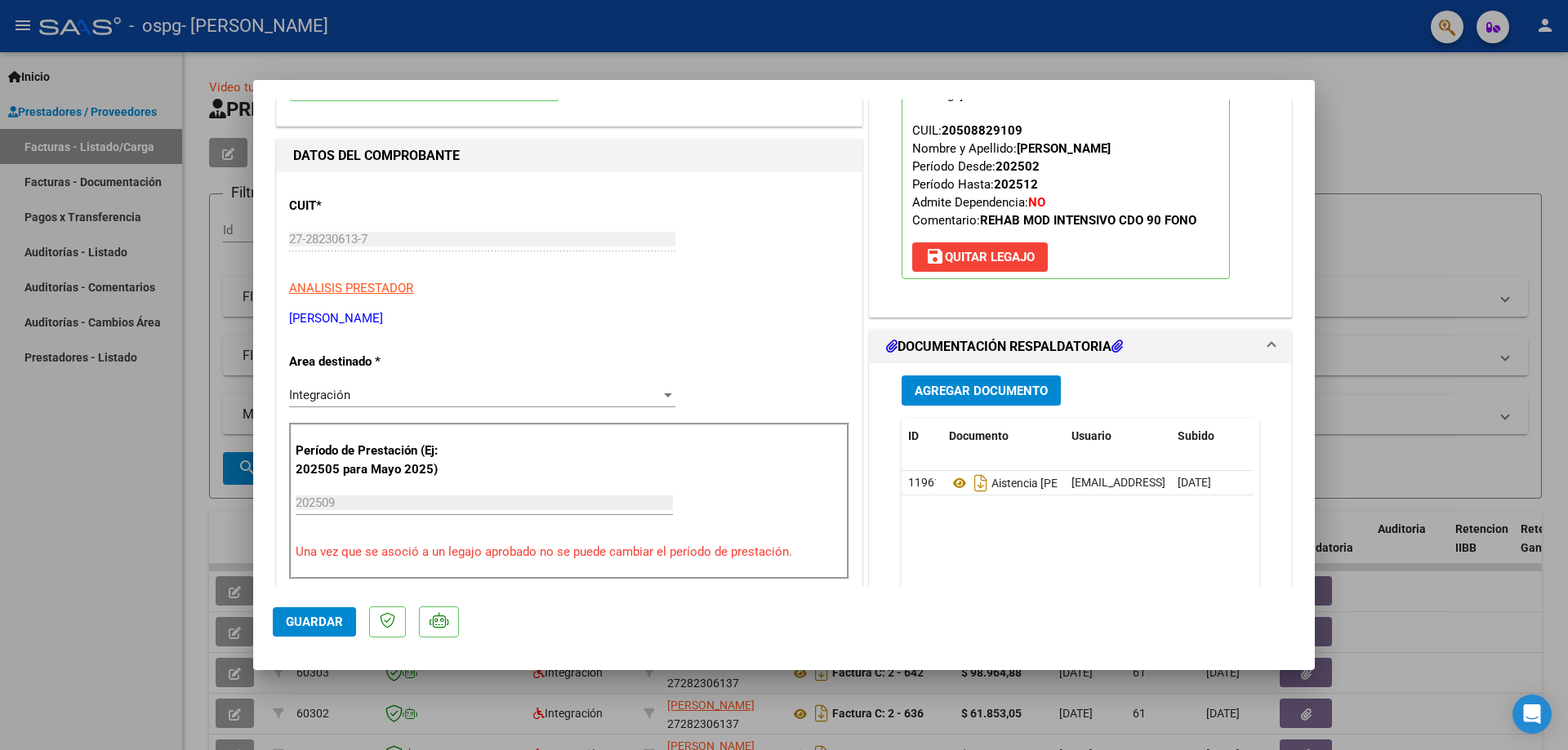
scroll to position [326, 0]
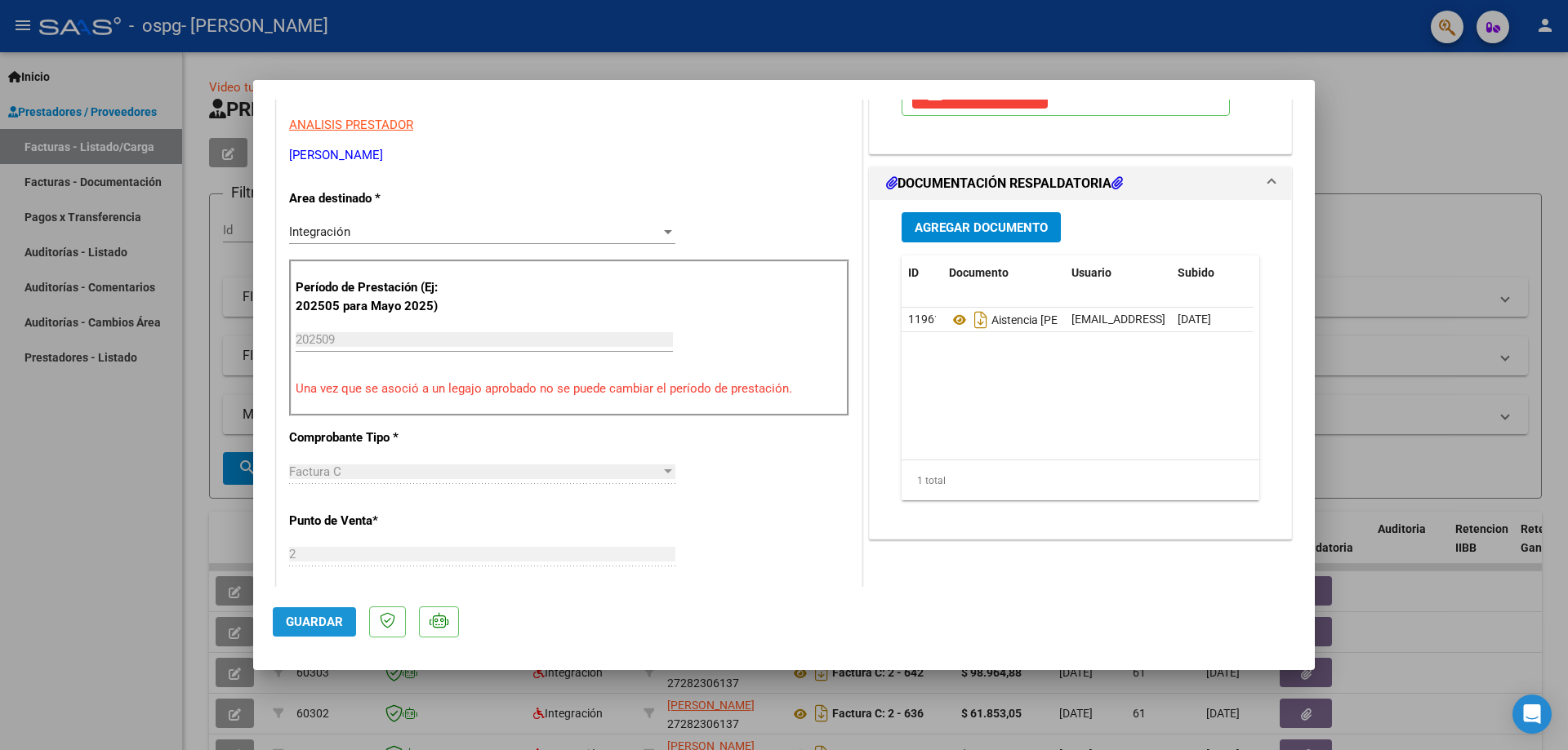
click at [320, 617] on span "Guardar" at bounding box center [315, 622] width 57 height 14
click at [19, 144] on div at bounding box center [784, 375] width 1568 height 750
type input "$ 0,00"
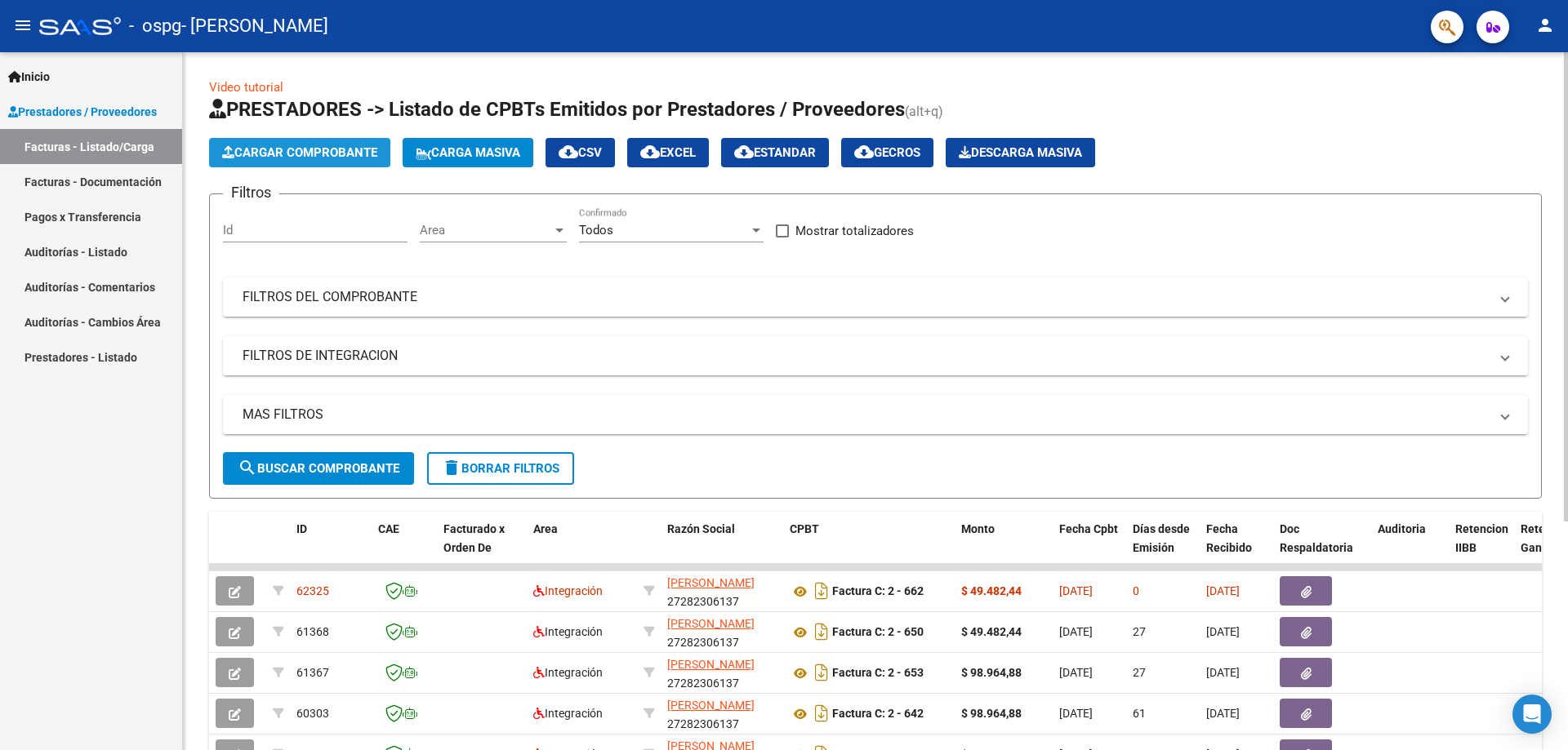
click at [302, 156] on span "Cargar Comprobante" at bounding box center [299, 152] width 155 height 14
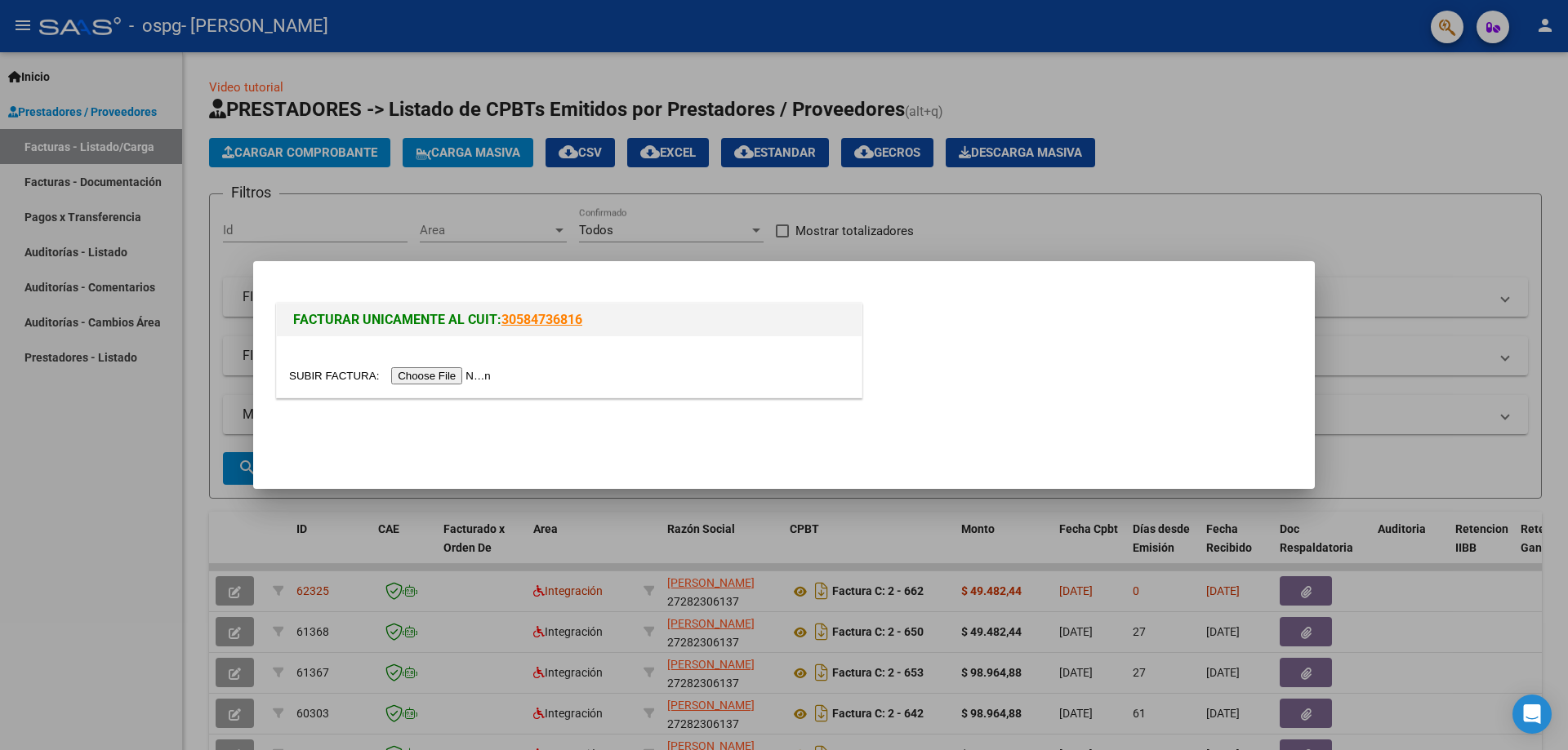
click at [429, 374] on input "file" at bounding box center [392, 376] width 207 height 17
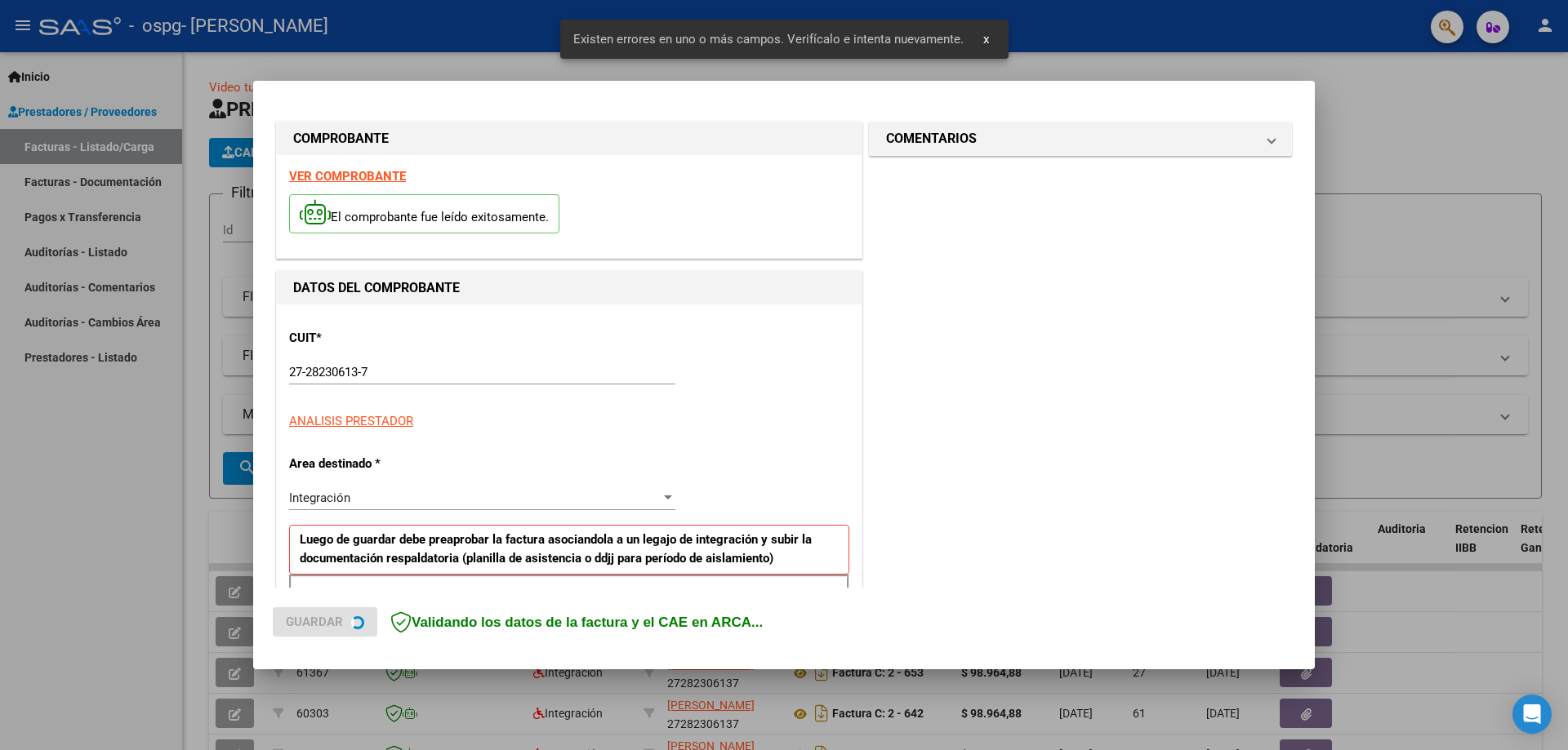
scroll to position [294, 0]
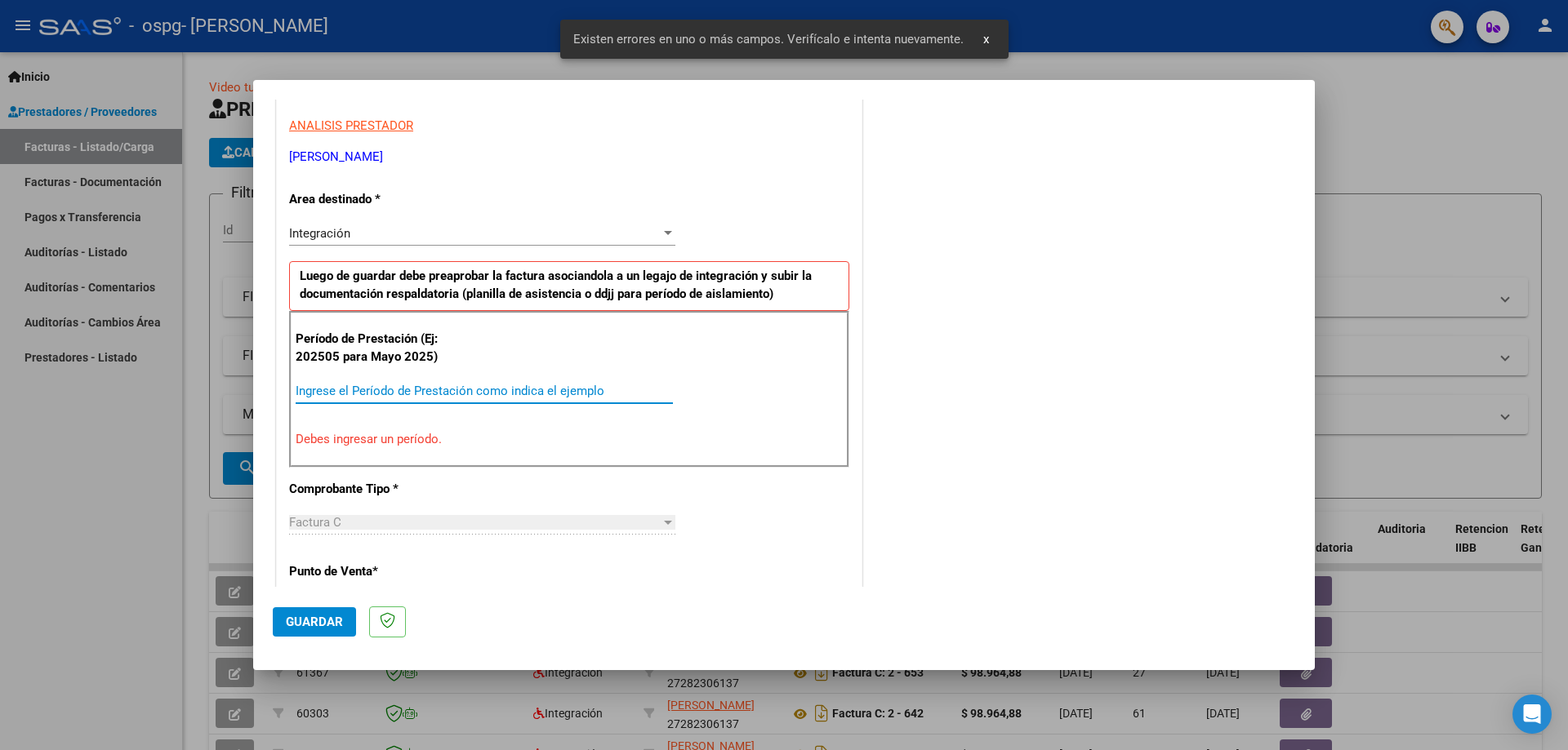
click at [420, 384] on input "Ingrese el Período de Prestación como indica el ejemplo" at bounding box center [484, 390] width 377 height 14
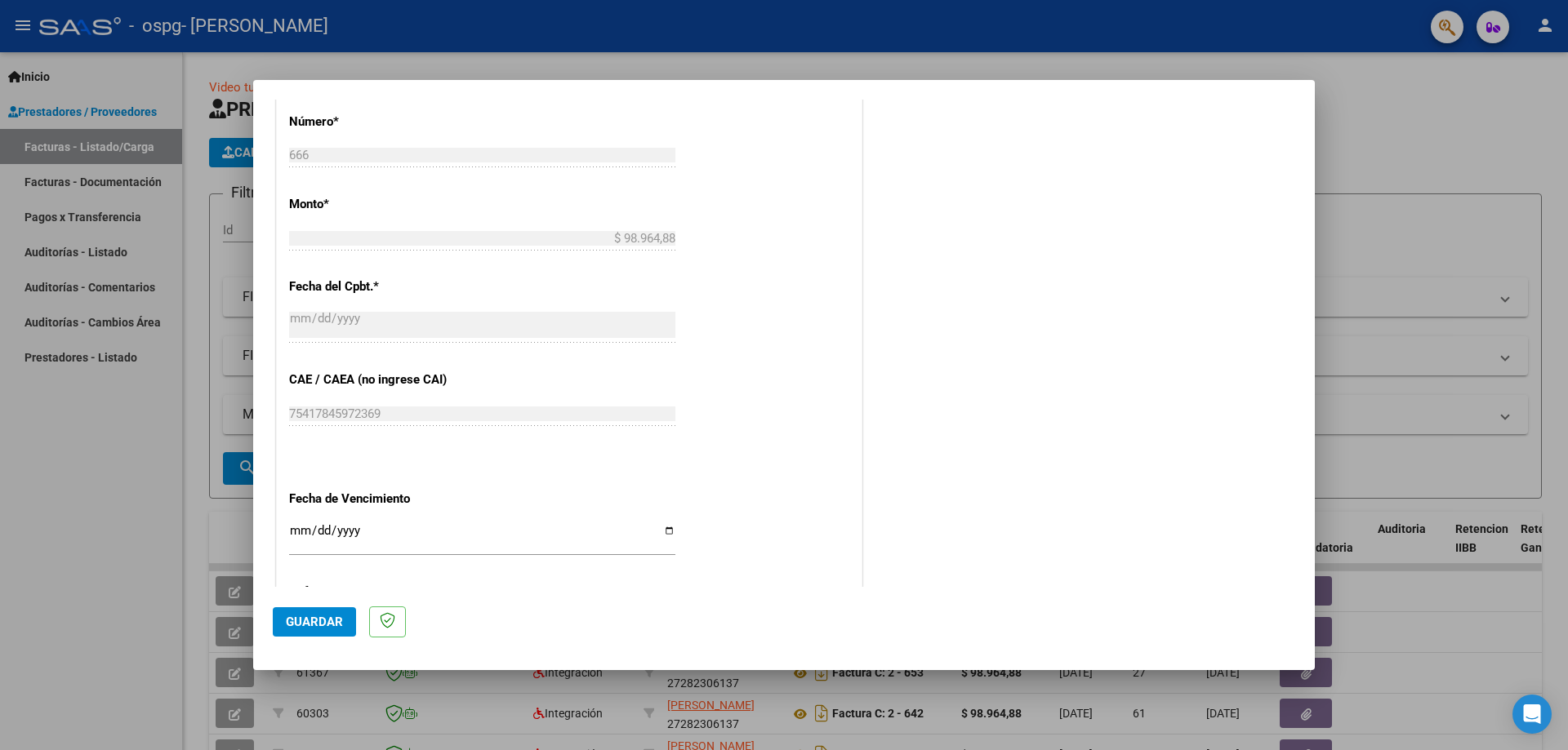
scroll to position [866, 0]
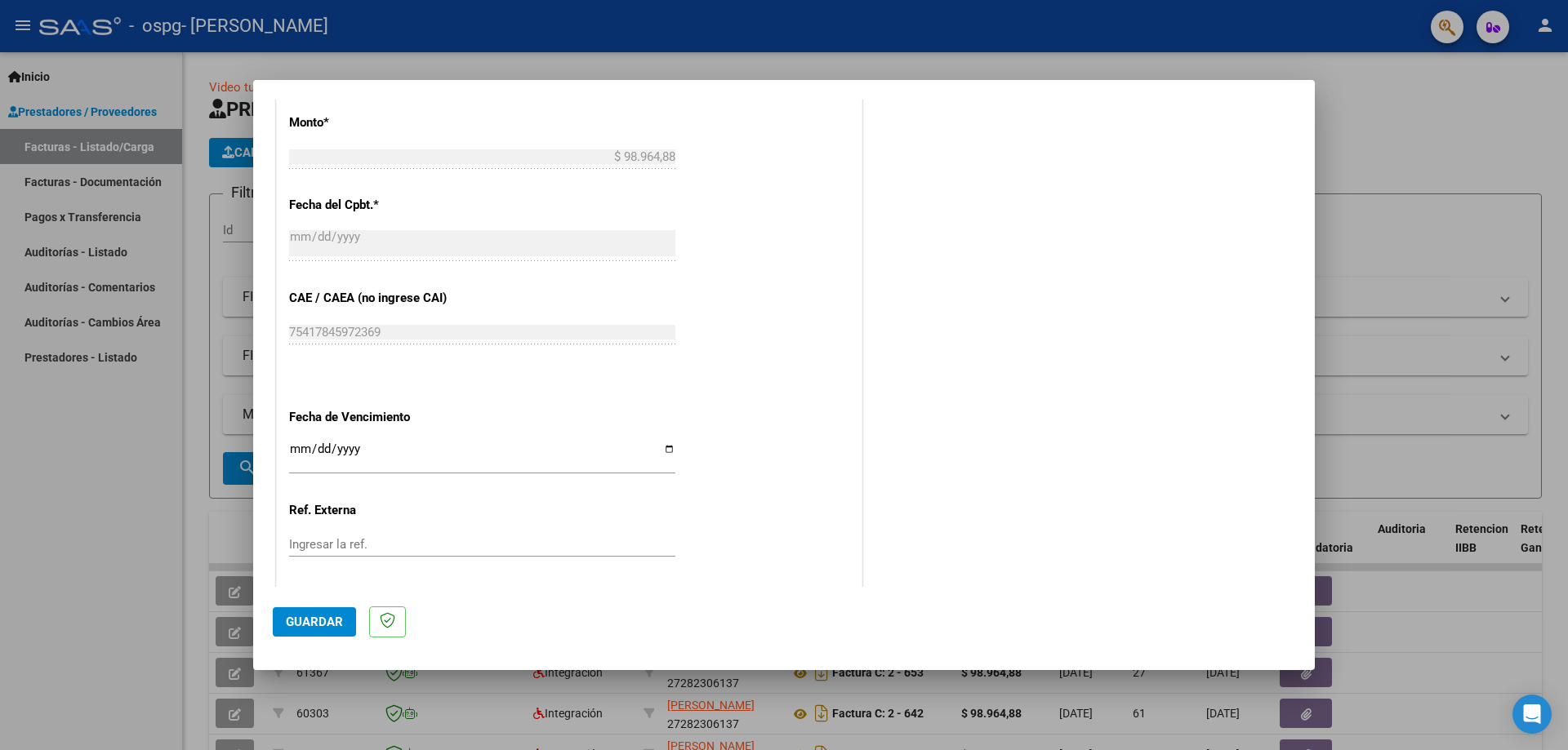
type input "202509"
click at [301, 623] on span "Guardar" at bounding box center [315, 622] width 57 height 14
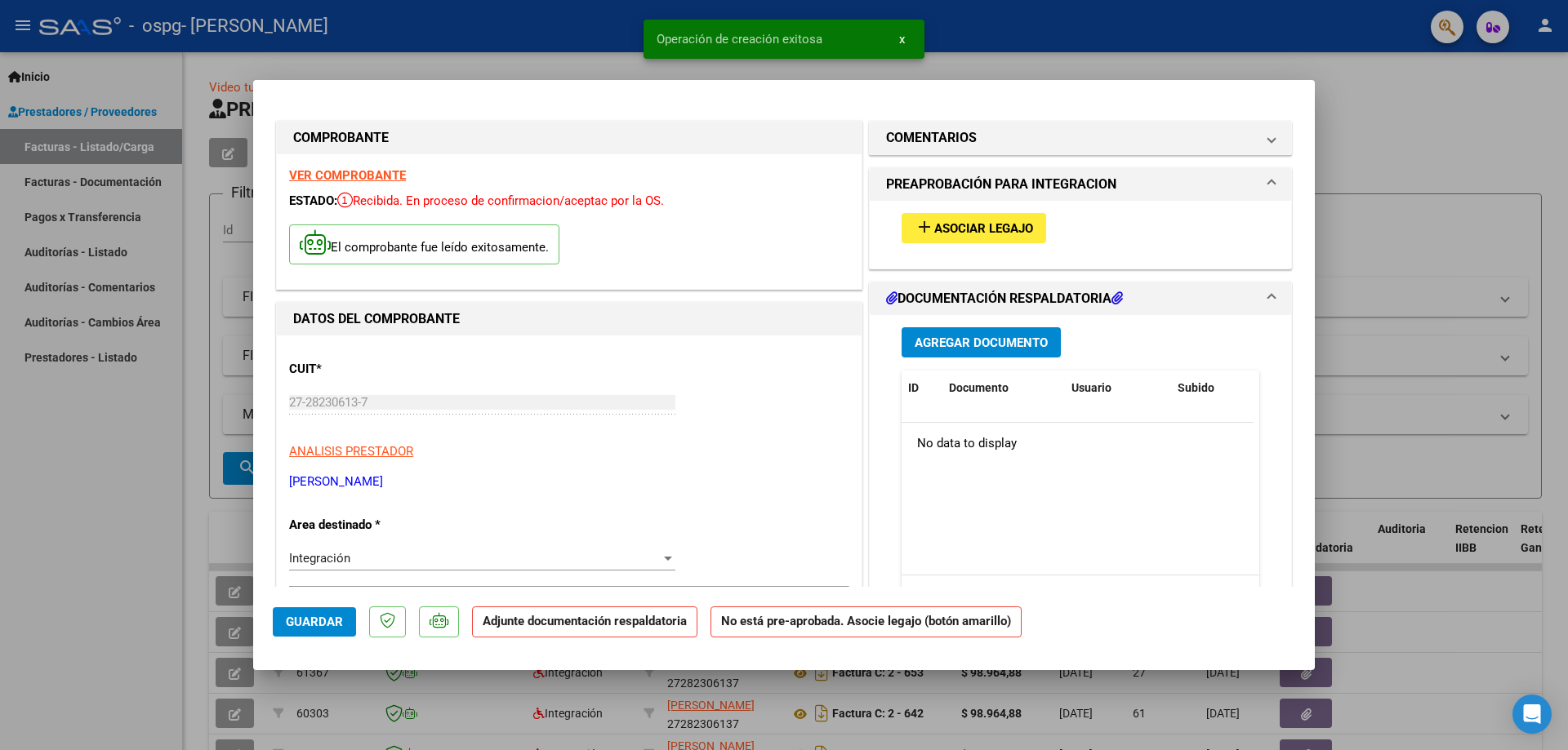
click at [945, 340] on span "Agregar Documento" at bounding box center [981, 342] width 133 height 14
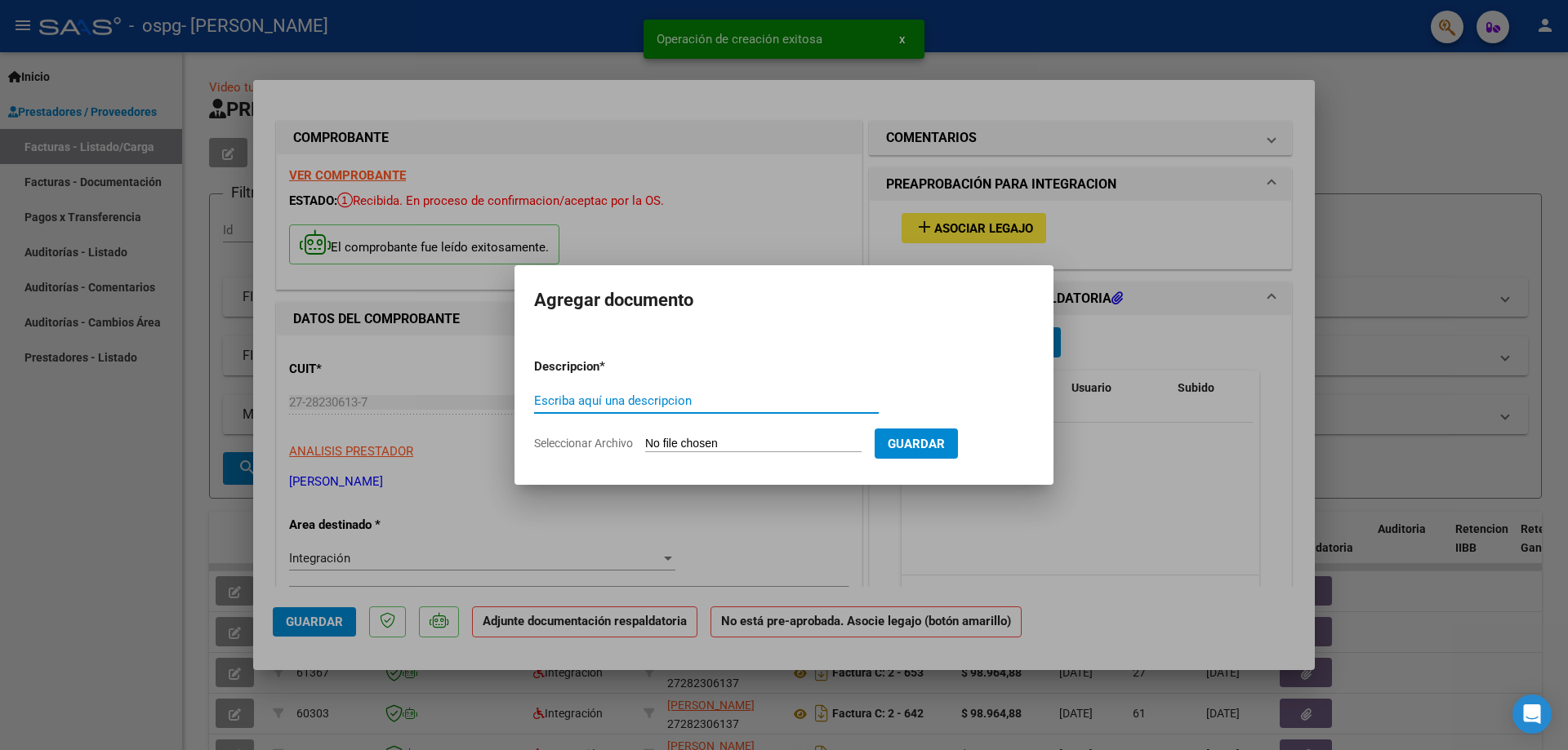
click at [691, 451] on input "Seleccionar Archivo" at bounding box center [753, 445] width 216 height 15
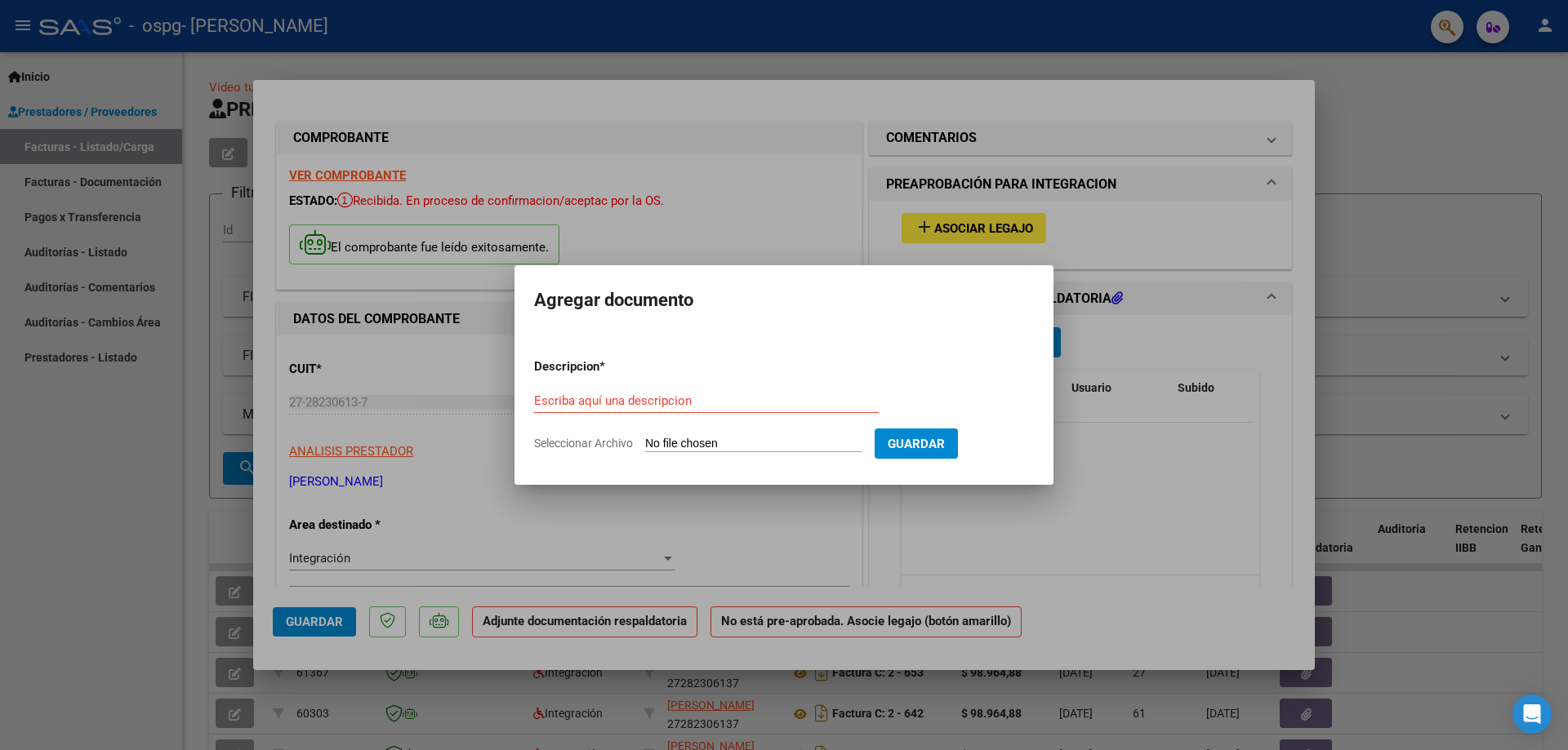
type input "C:\fakepath\[PERSON_NAME] sep.pdf"
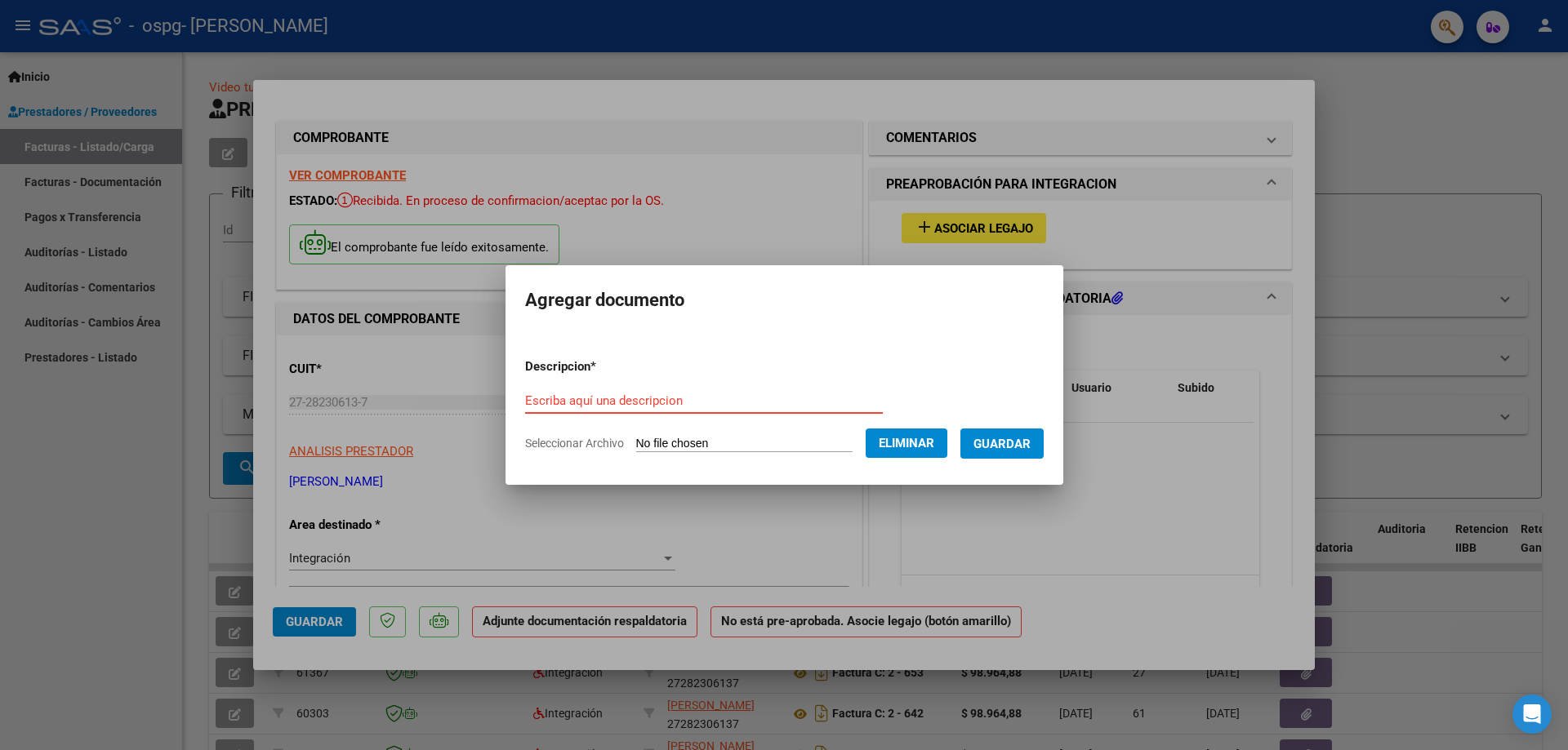
click at [574, 404] on input "Escriba aquí una descripcion" at bounding box center [704, 400] width 358 height 14
type input "asistencia [PERSON_NAME]"
click at [1017, 448] on span "Guardar" at bounding box center [1002, 444] width 57 height 14
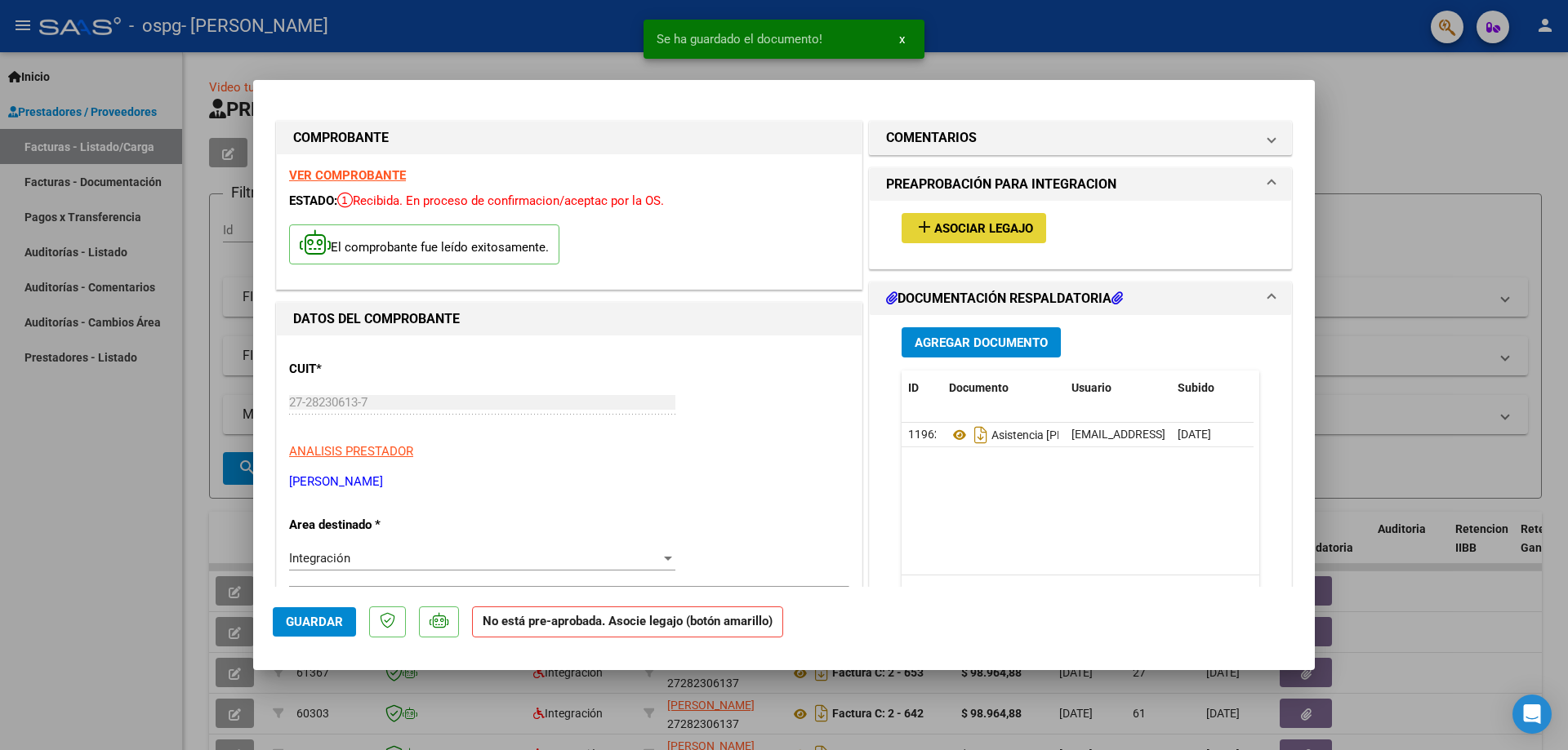
click at [979, 231] on span "Asociar Legajo" at bounding box center [983, 228] width 99 height 14
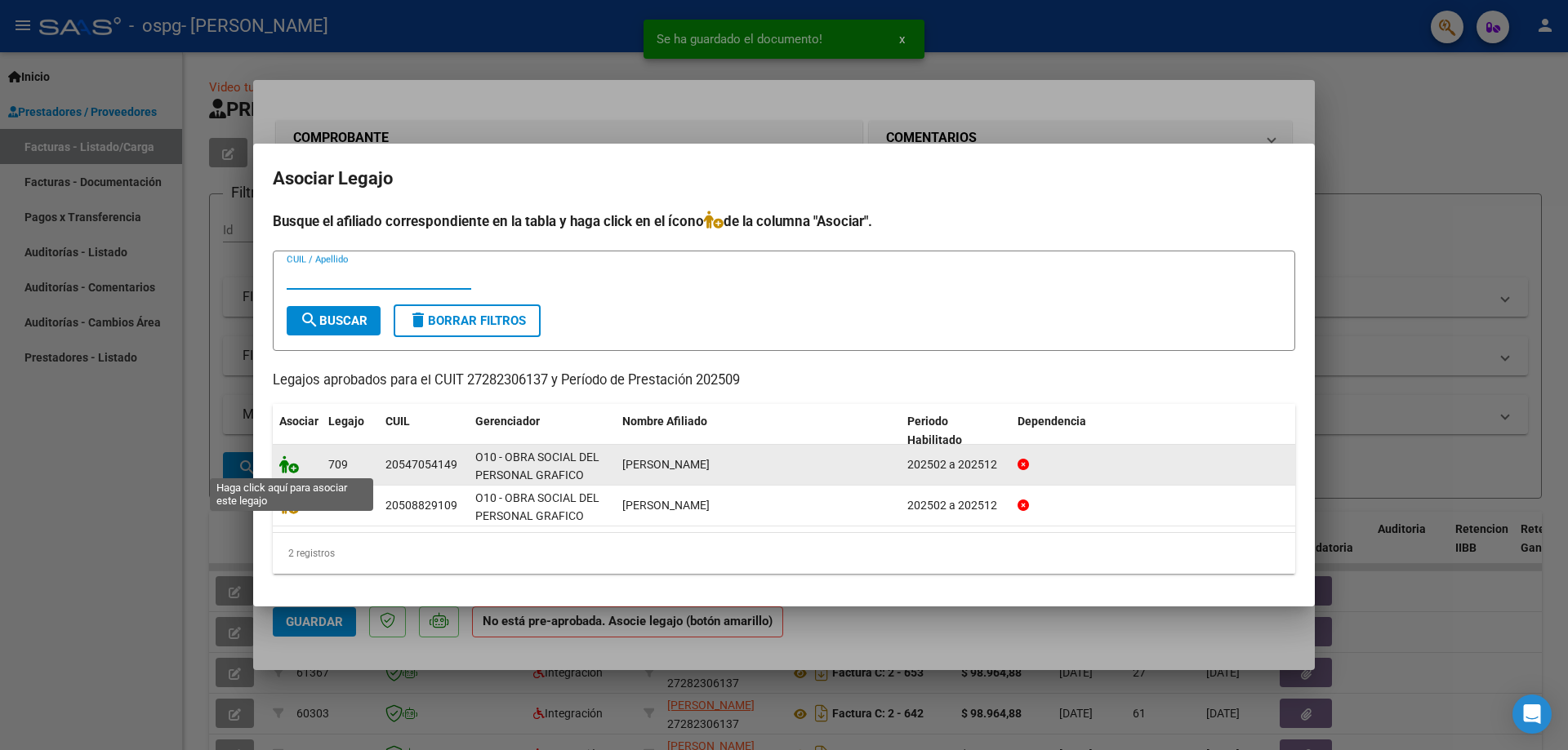
click at [287, 461] on icon at bounding box center [289, 464] width 19 height 18
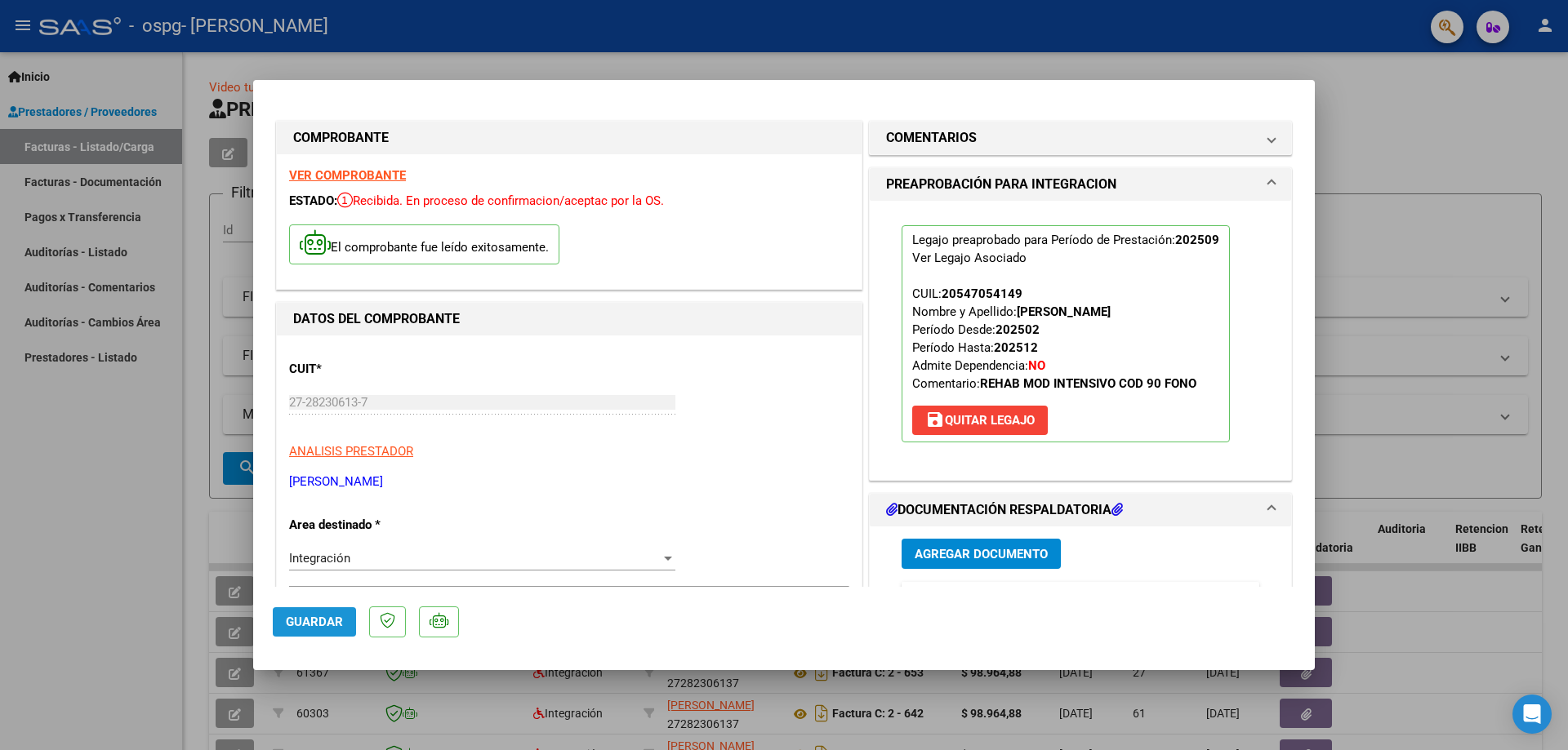
click at [317, 623] on span "Guardar" at bounding box center [315, 622] width 57 height 14
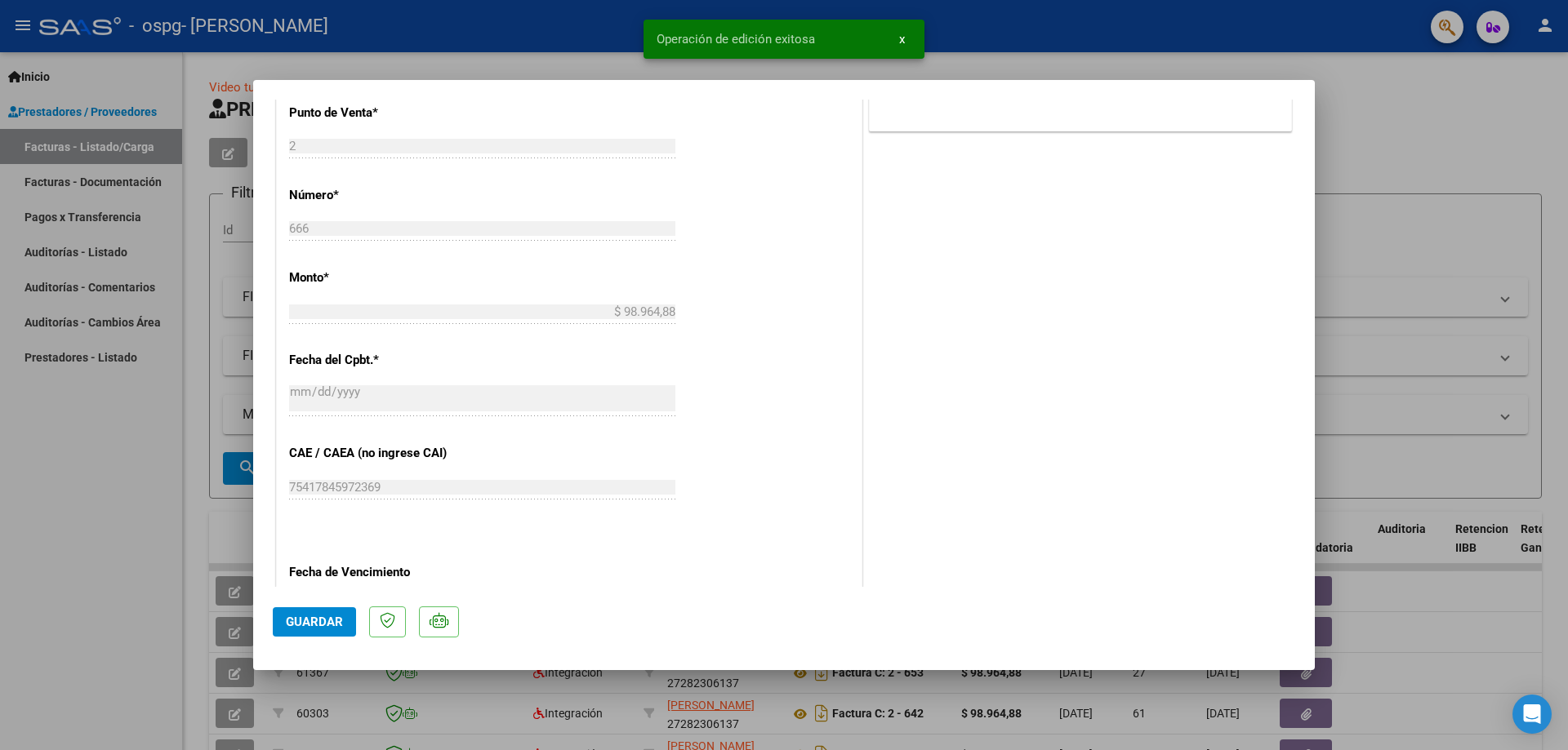
scroll to position [653, 0]
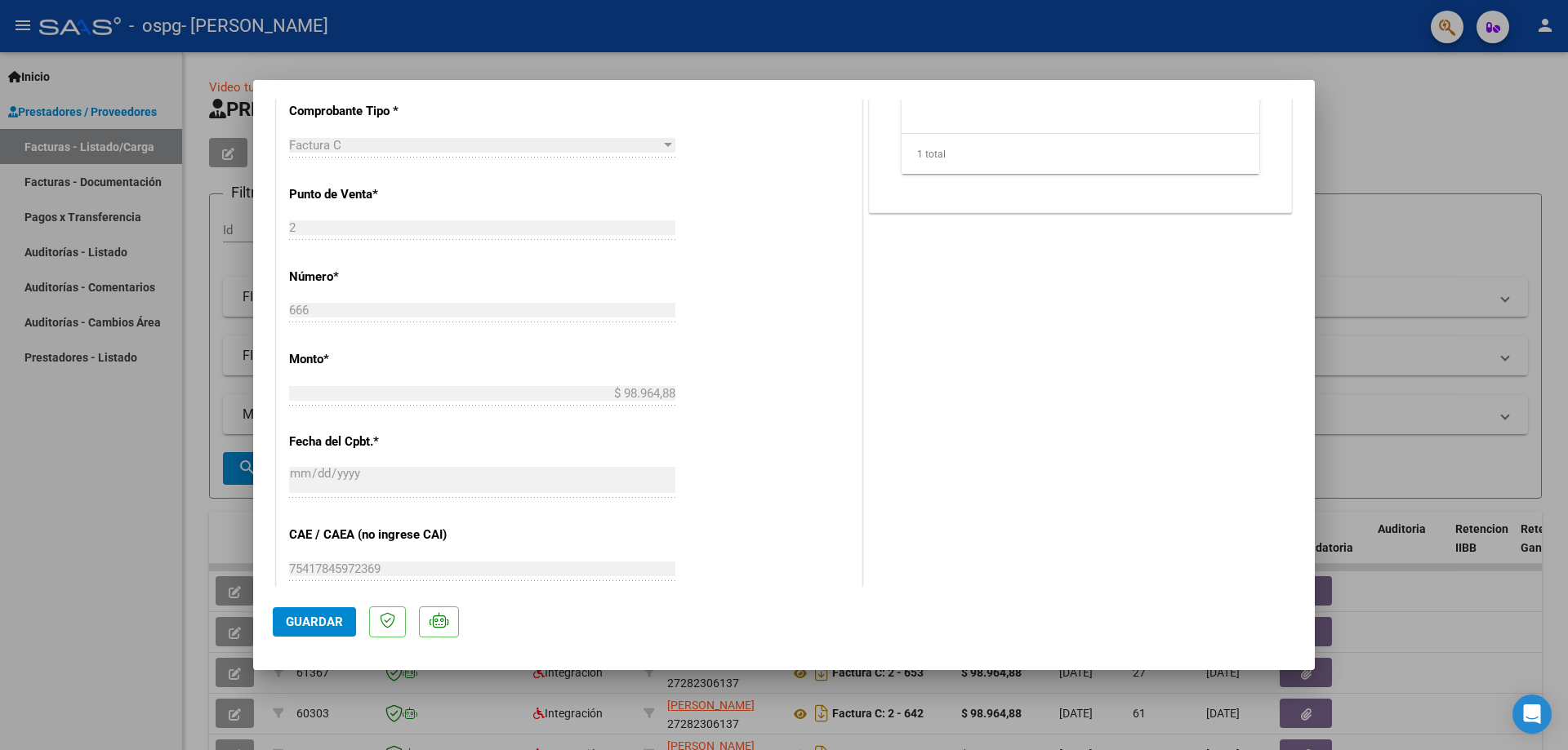
click at [75, 182] on div at bounding box center [784, 375] width 1568 height 750
type input "$ 0,00"
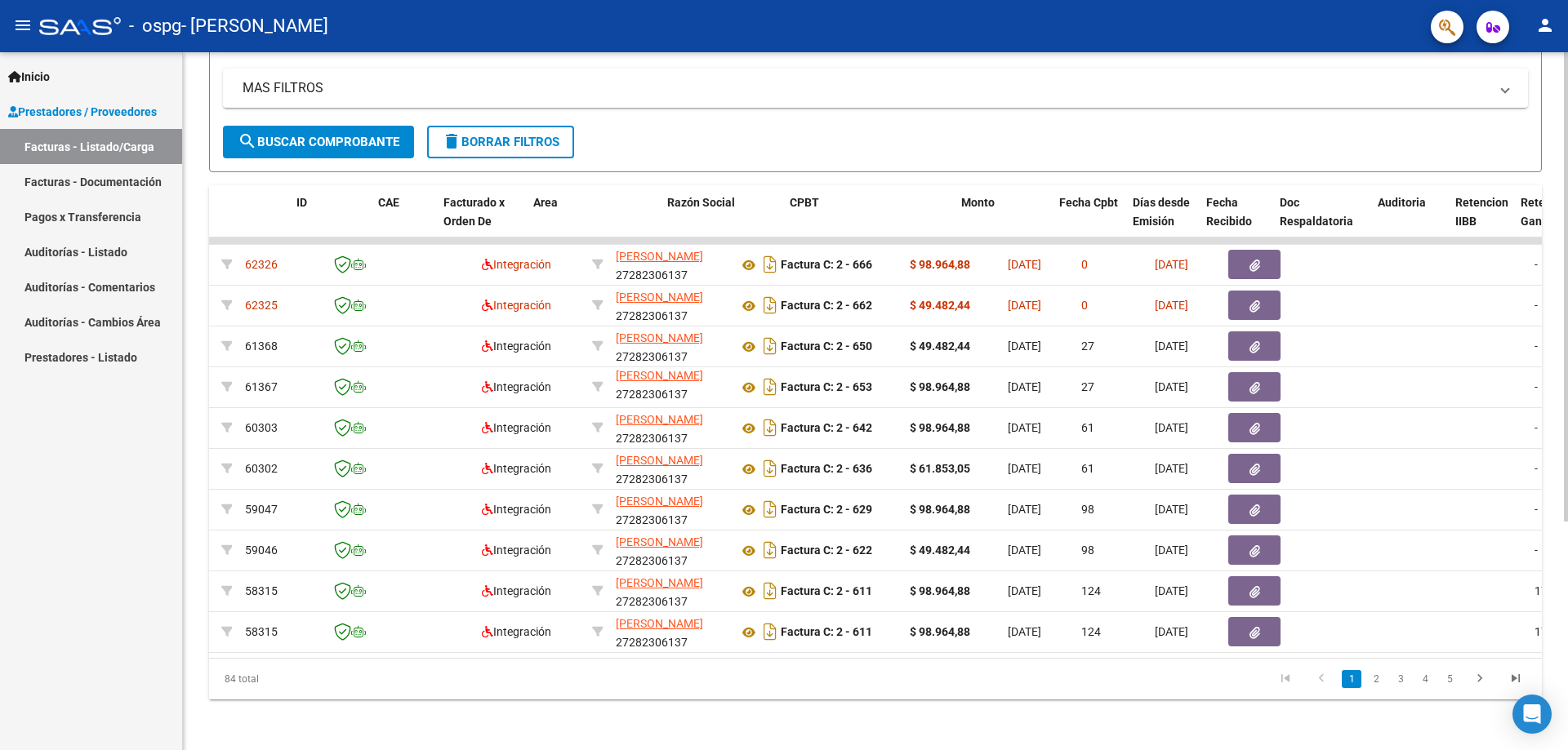
scroll to position [0, 0]
